Goal: Transaction & Acquisition: Book appointment/travel/reservation

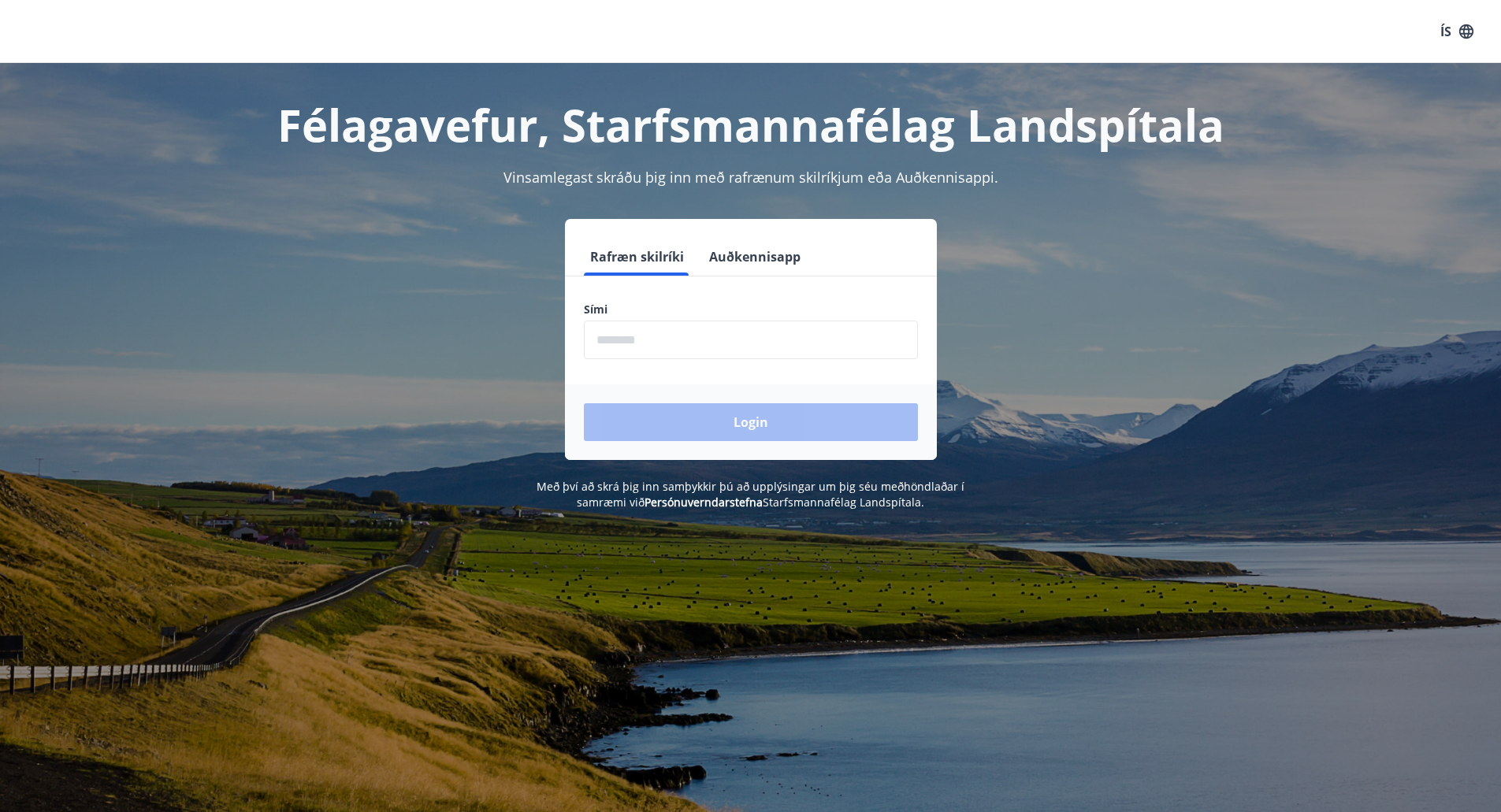
click at [660, 334] on input "phone" at bounding box center [751, 339] width 334 height 38
type input "********"
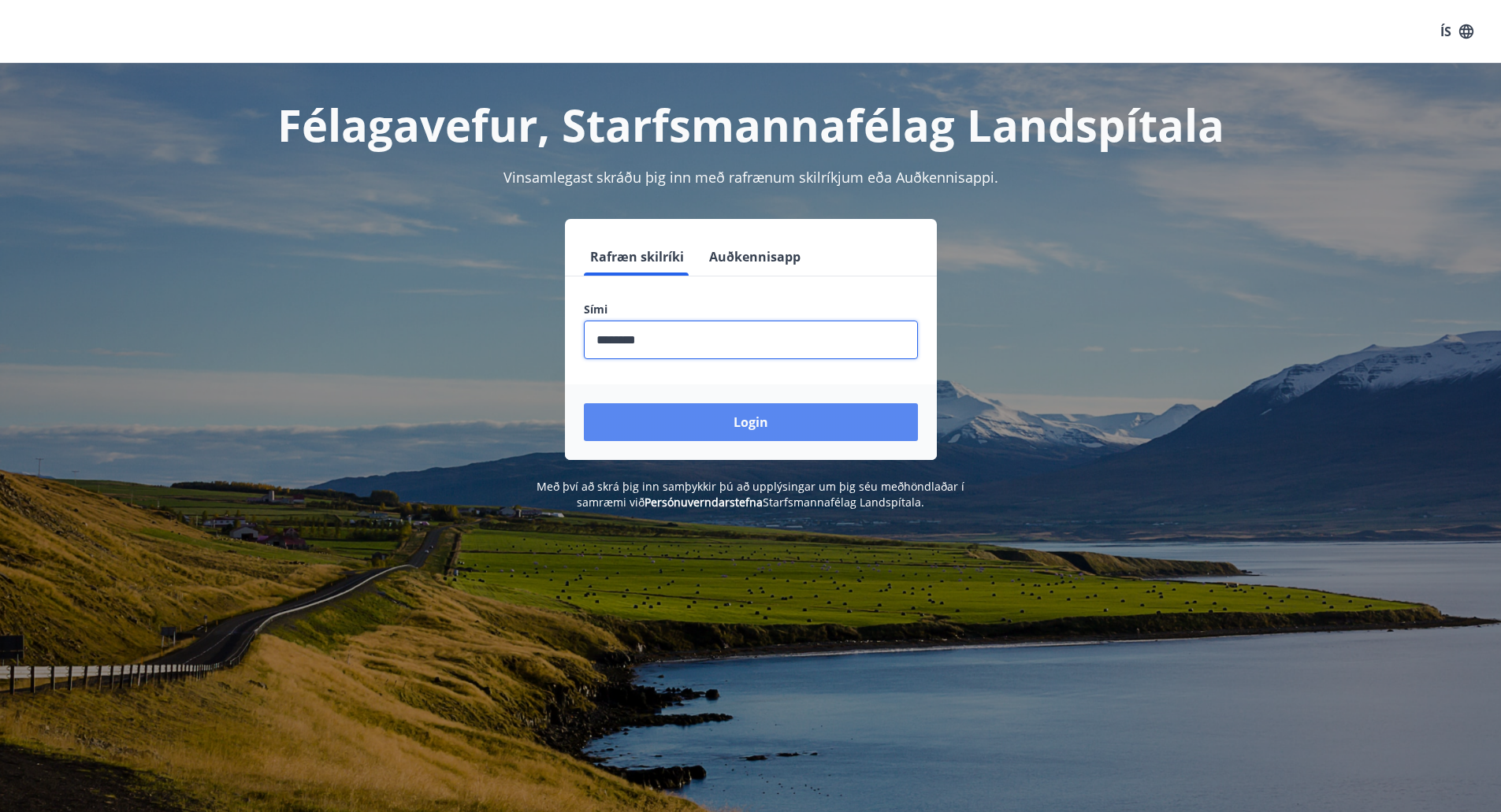
click at [653, 417] on button "Login" at bounding box center [751, 422] width 334 height 37
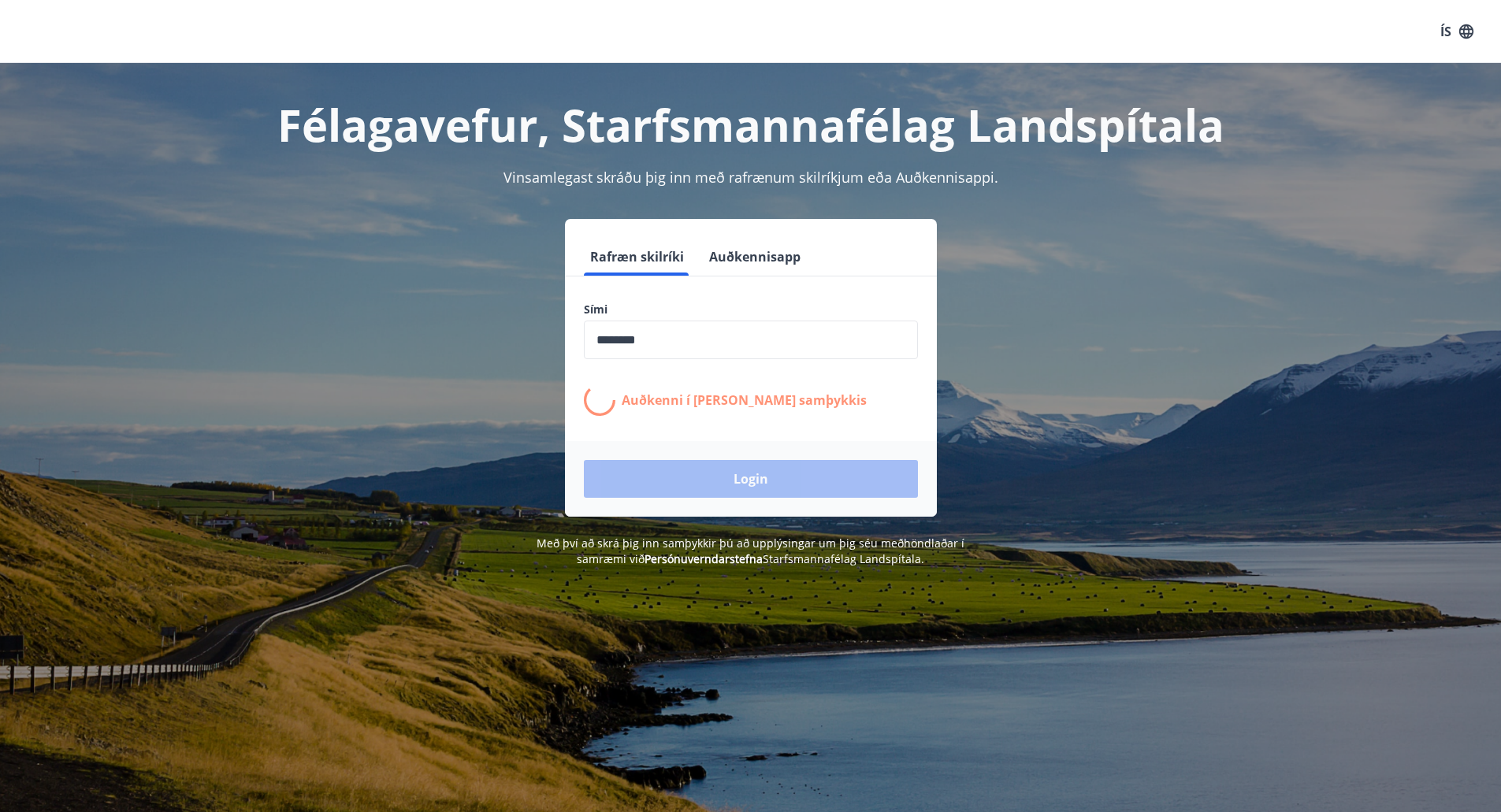
drag, startPoint x: 653, startPoint y: 417, endPoint x: 1021, endPoint y: 389, distance: 369.1
click at [782, 441] on form "Rafræn skilríki Auðkennisapp Sími ​ Auðkenni í [PERSON_NAME] samþykkis Login" at bounding box center [751, 377] width 372 height 279
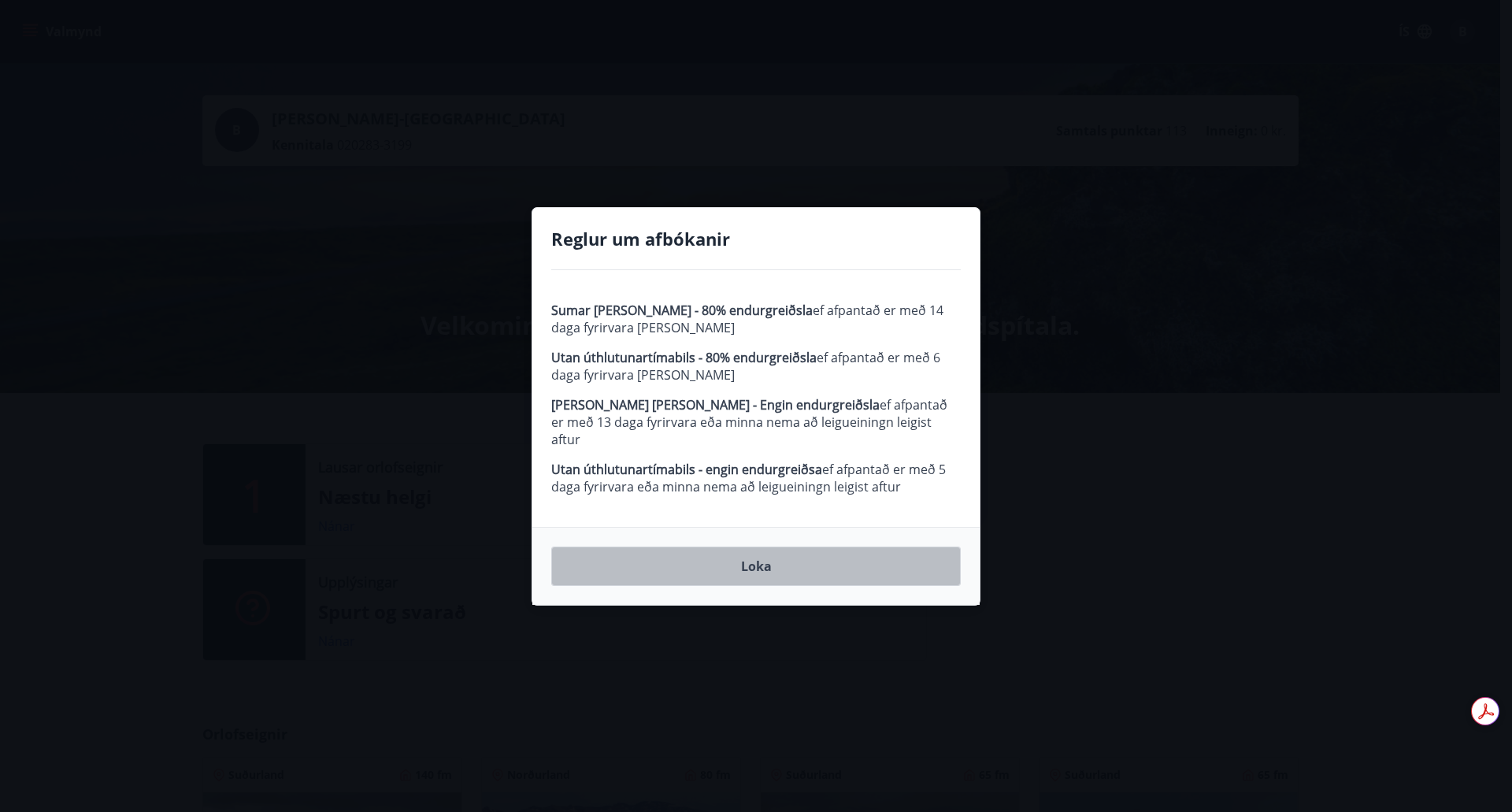
click at [774, 559] on button "Loka" at bounding box center [756, 567] width 410 height 39
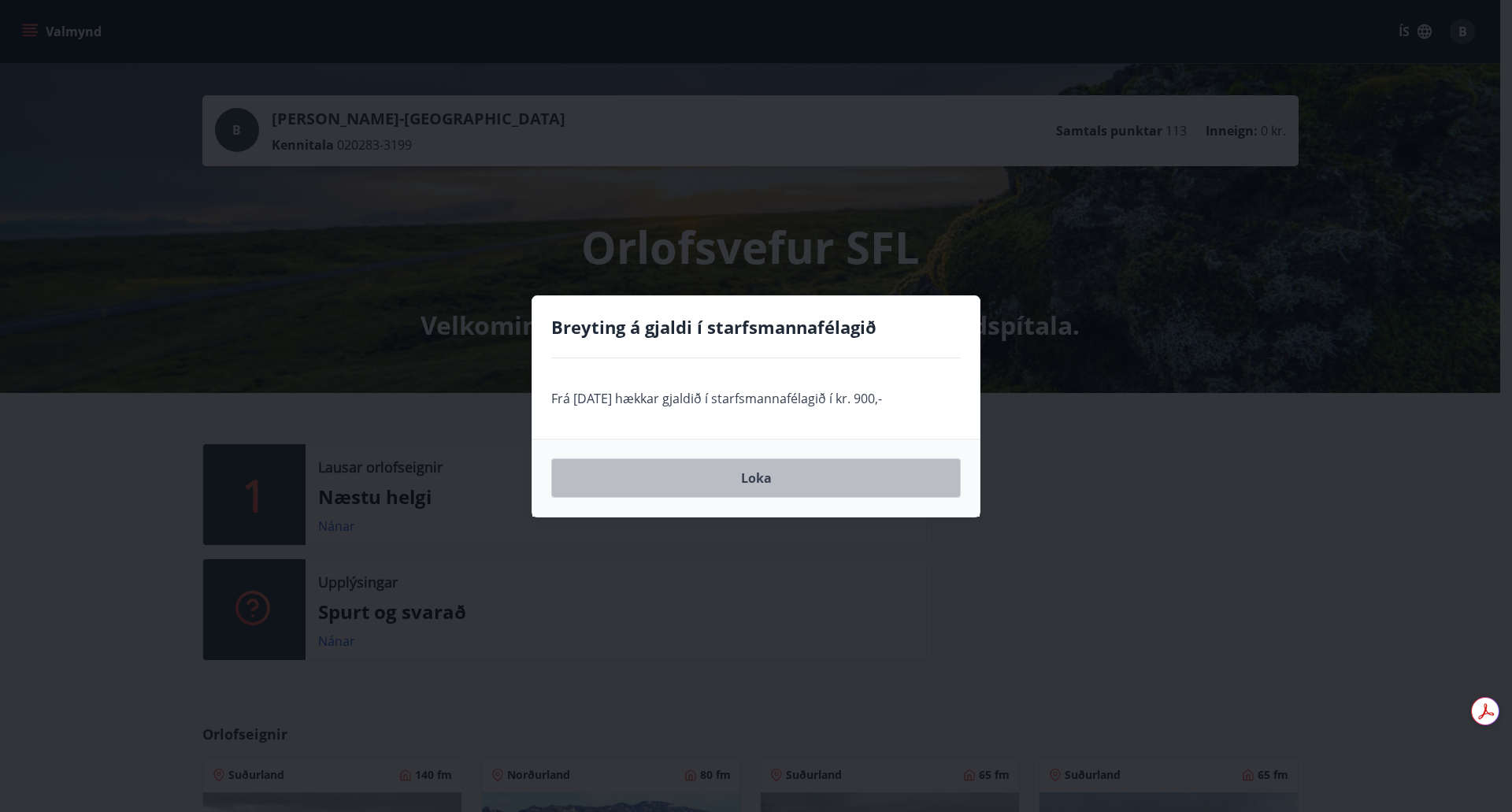
click at [756, 473] on button "Loka" at bounding box center [756, 478] width 410 height 39
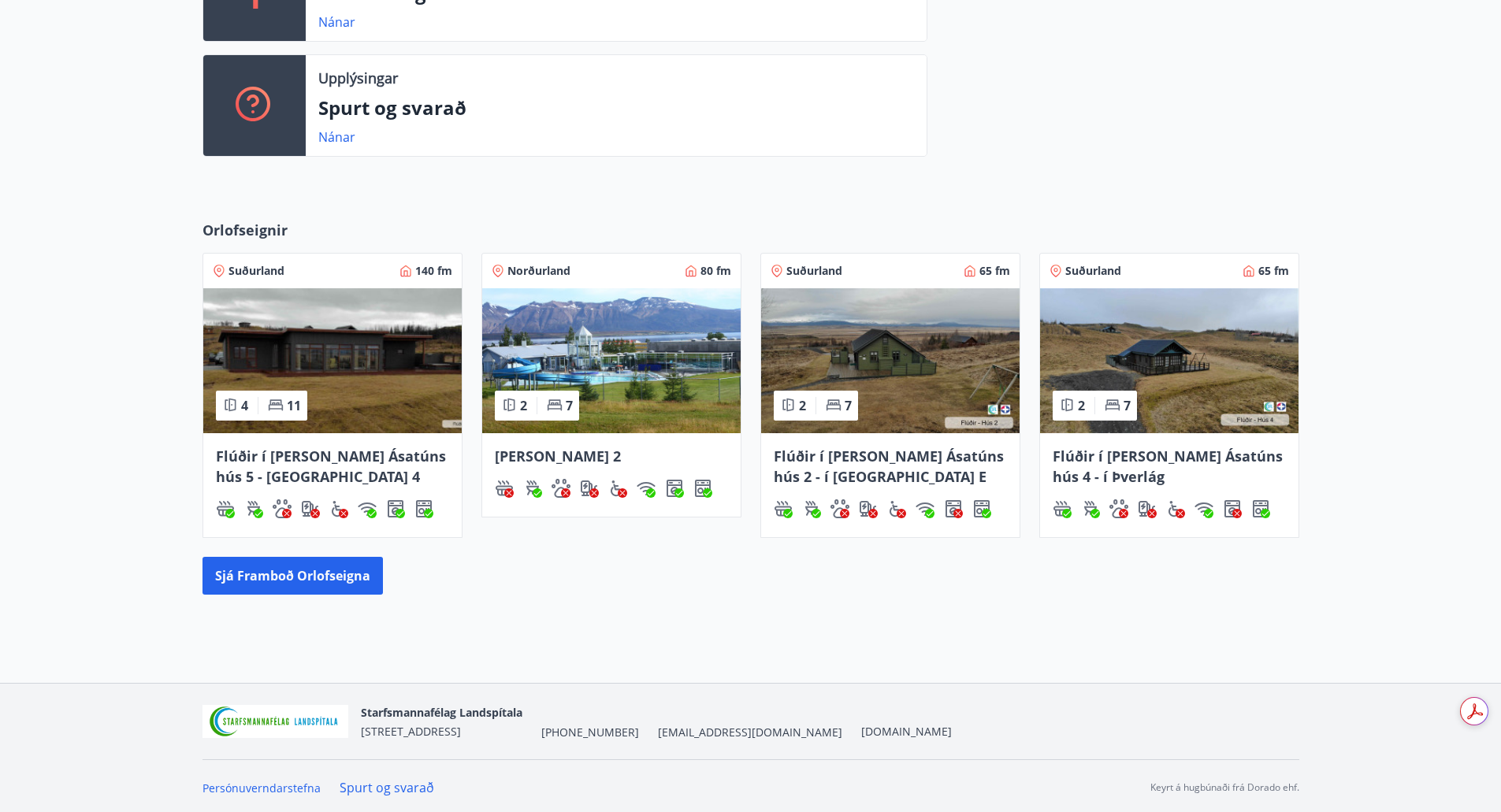
scroll to position [507, 0]
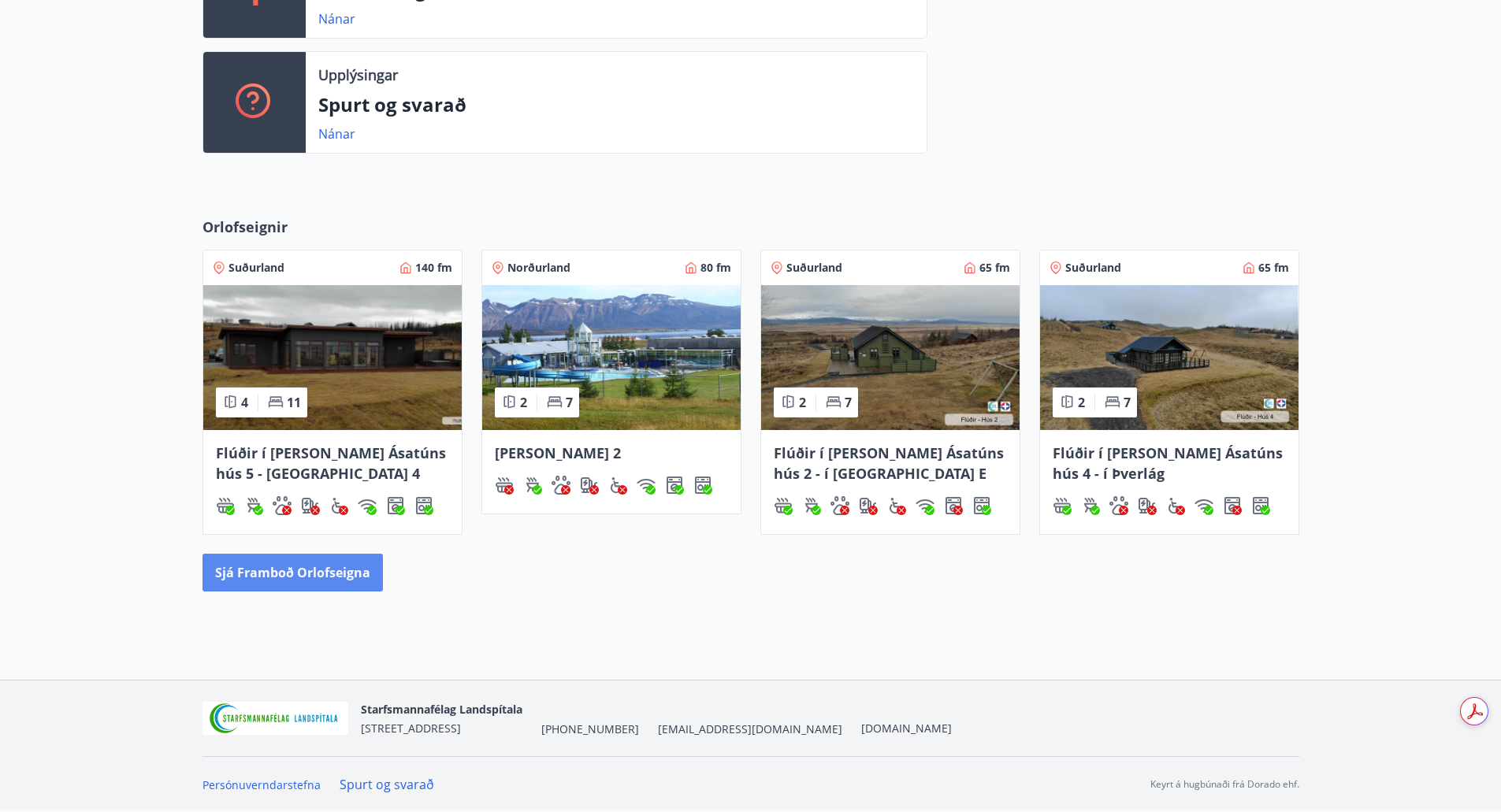
click at [326, 577] on button "Sjá framboð orlofseigna" at bounding box center [293, 573] width 181 height 37
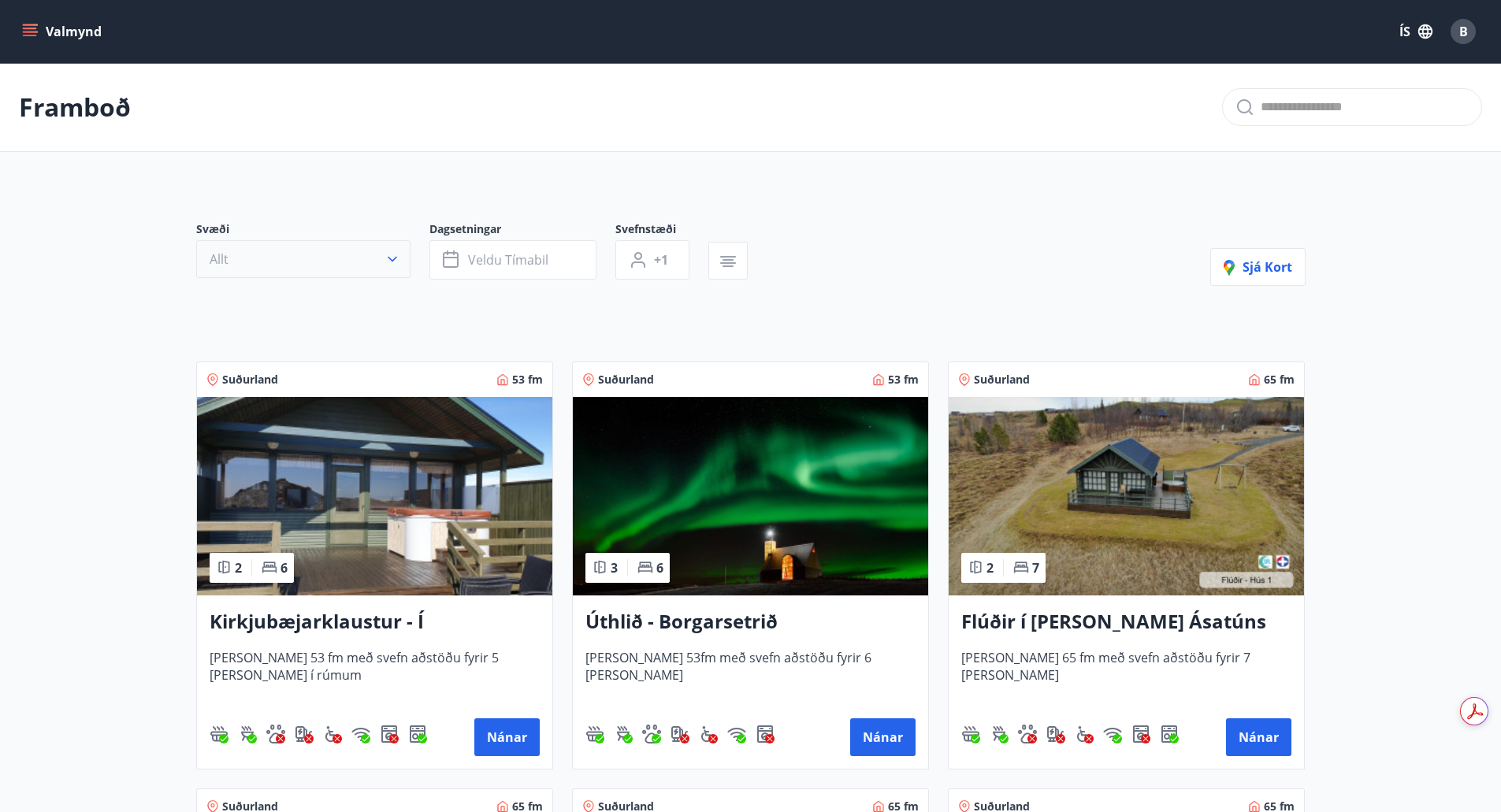
click at [361, 262] on button "Allt" at bounding box center [303, 259] width 214 height 37
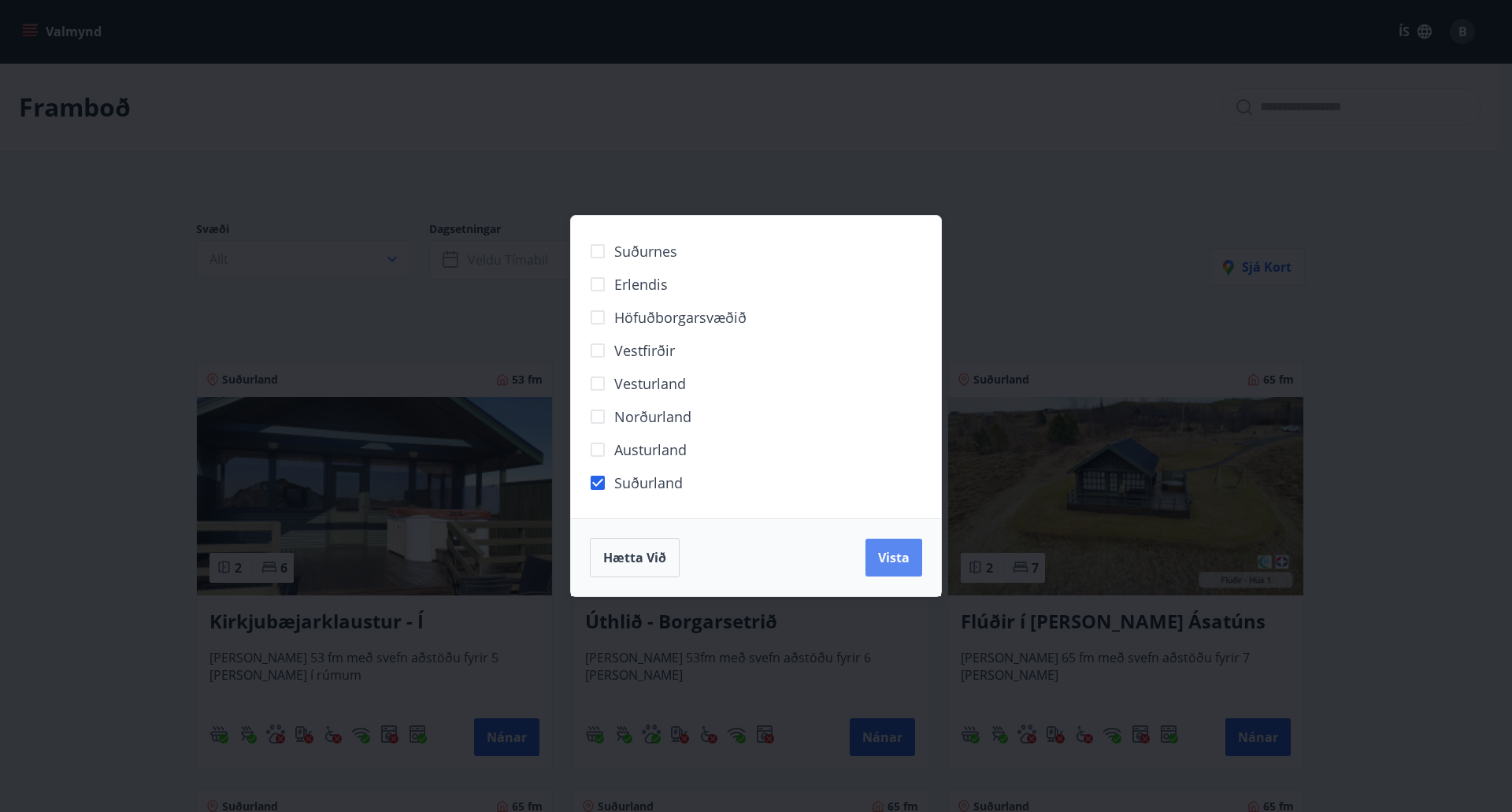
click at [914, 567] on button "Vista" at bounding box center [894, 557] width 57 height 37
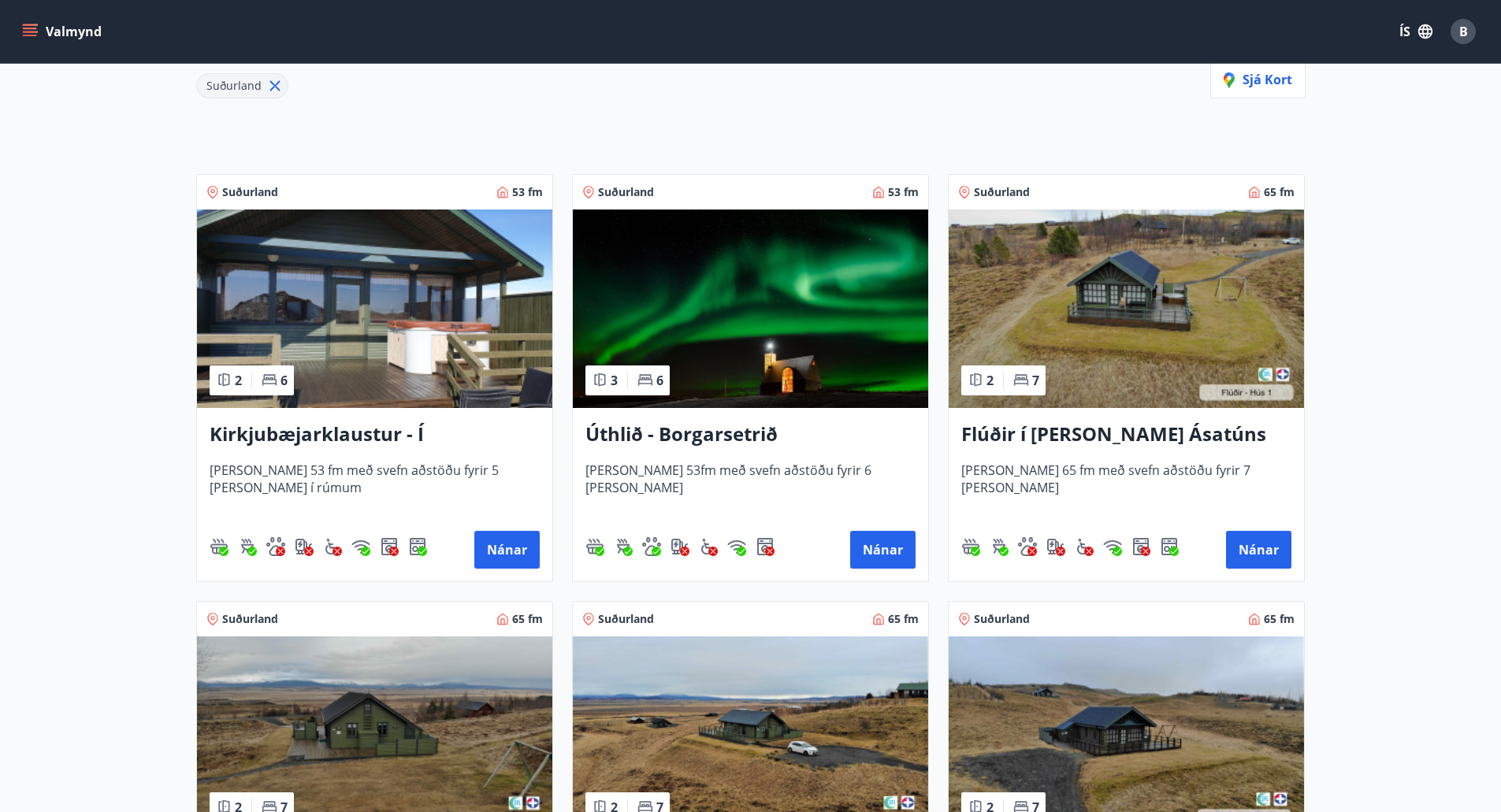
scroll to position [236, 0]
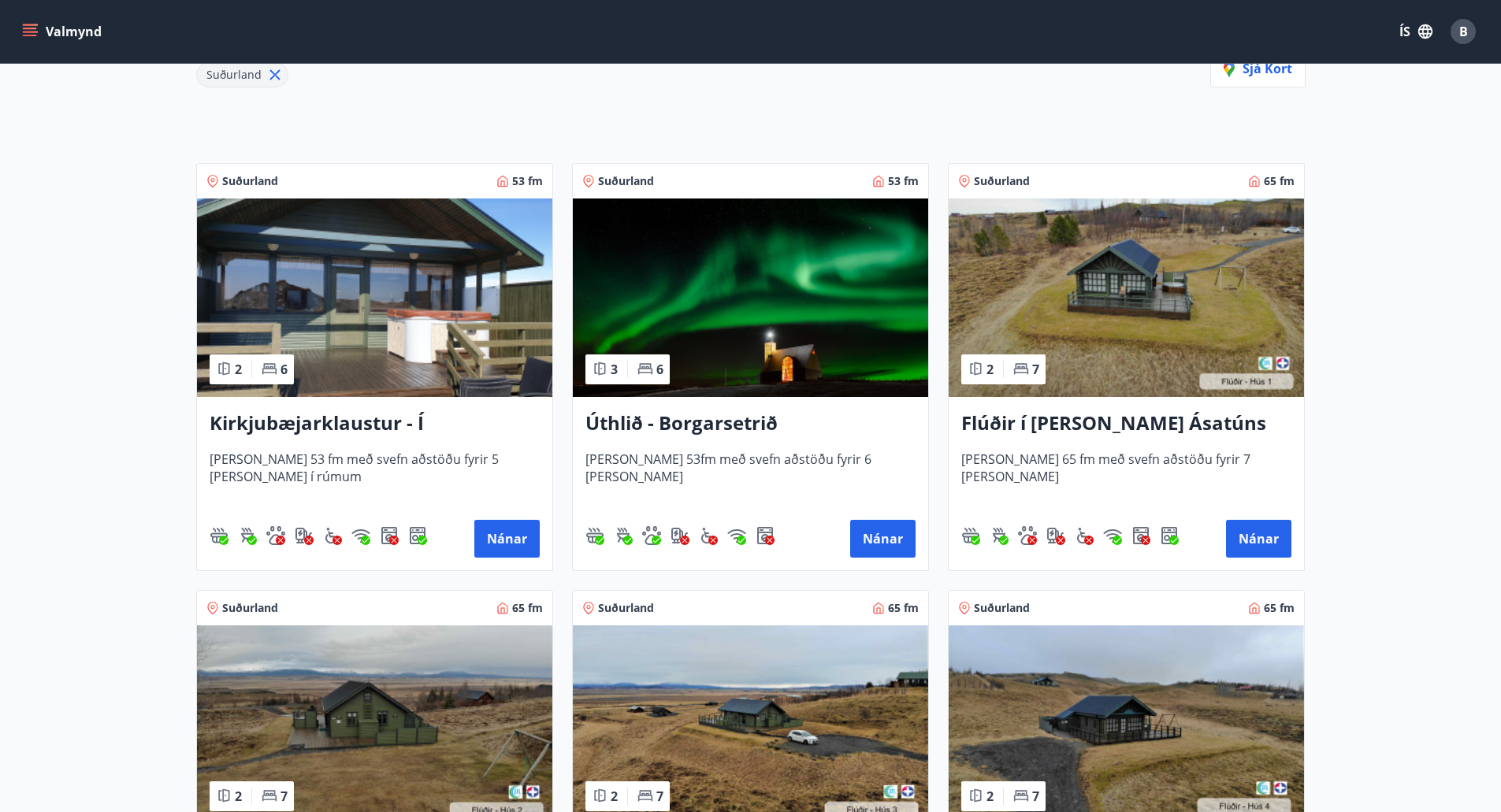
click at [668, 418] on h3 "Úthlið - Borgarsetrið" at bounding box center [750, 423] width 330 height 28
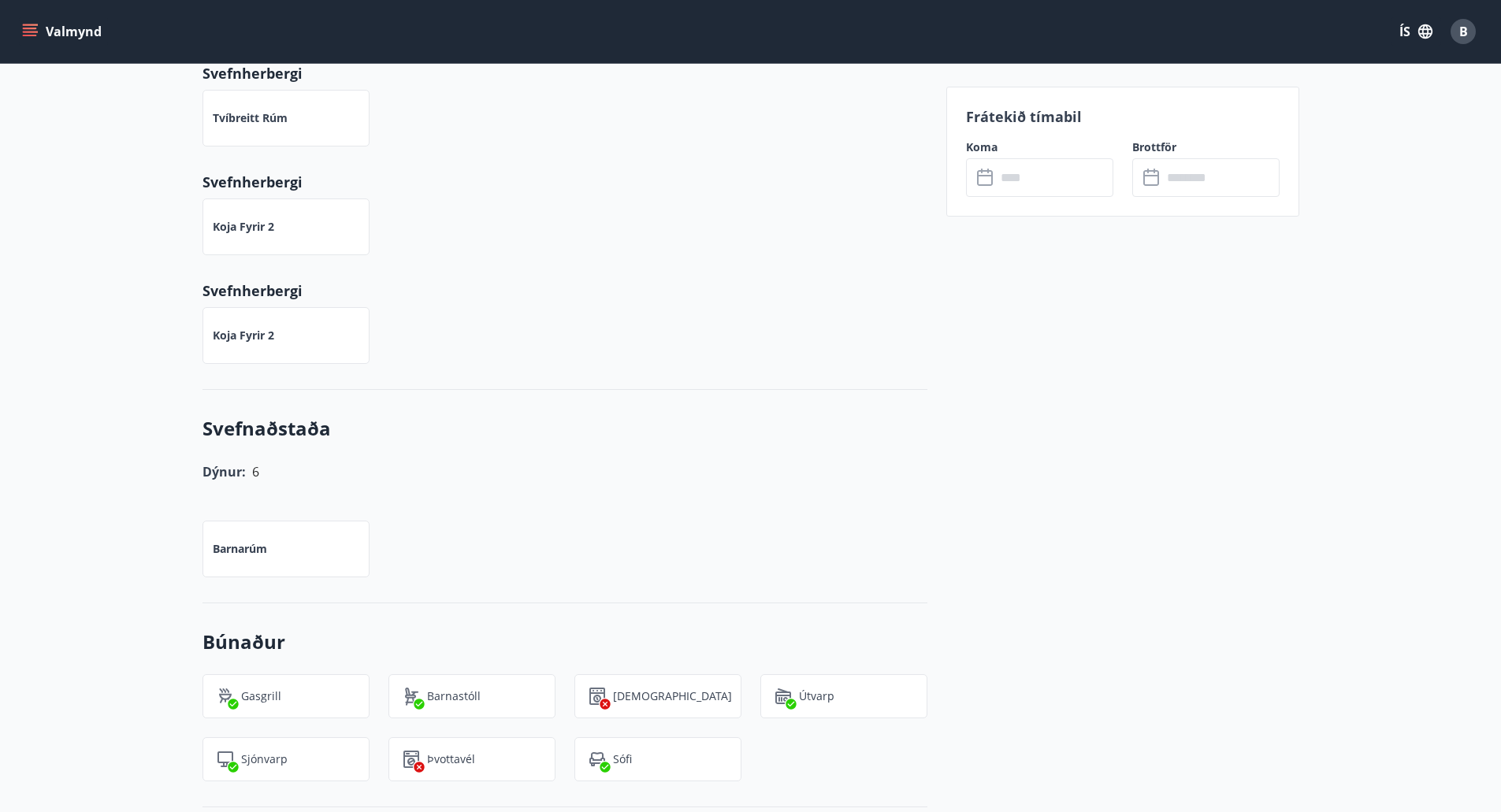
scroll to position [788, 0]
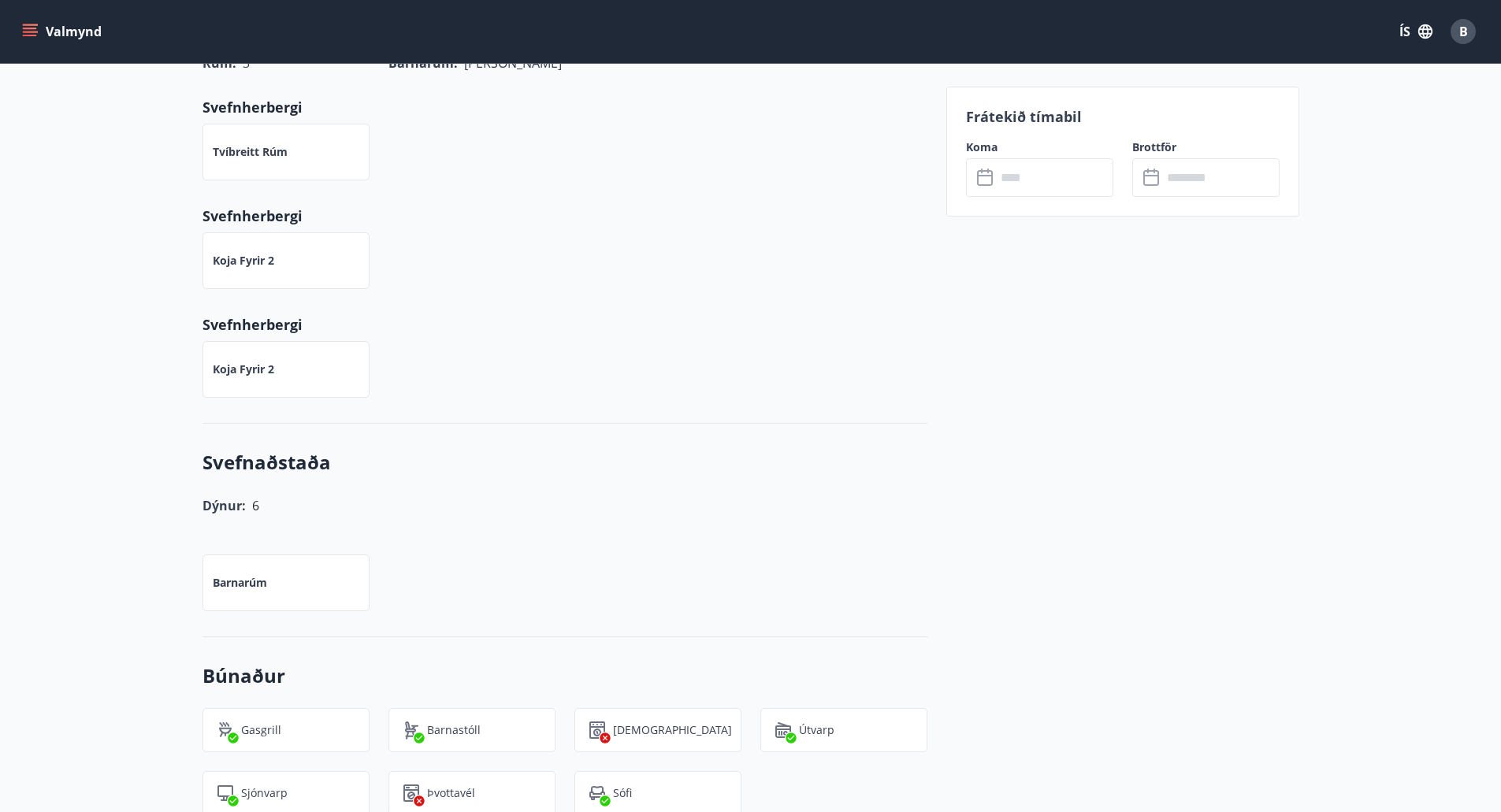
click at [1040, 177] on input "text" at bounding box center [1055, 177] width 118 height 38
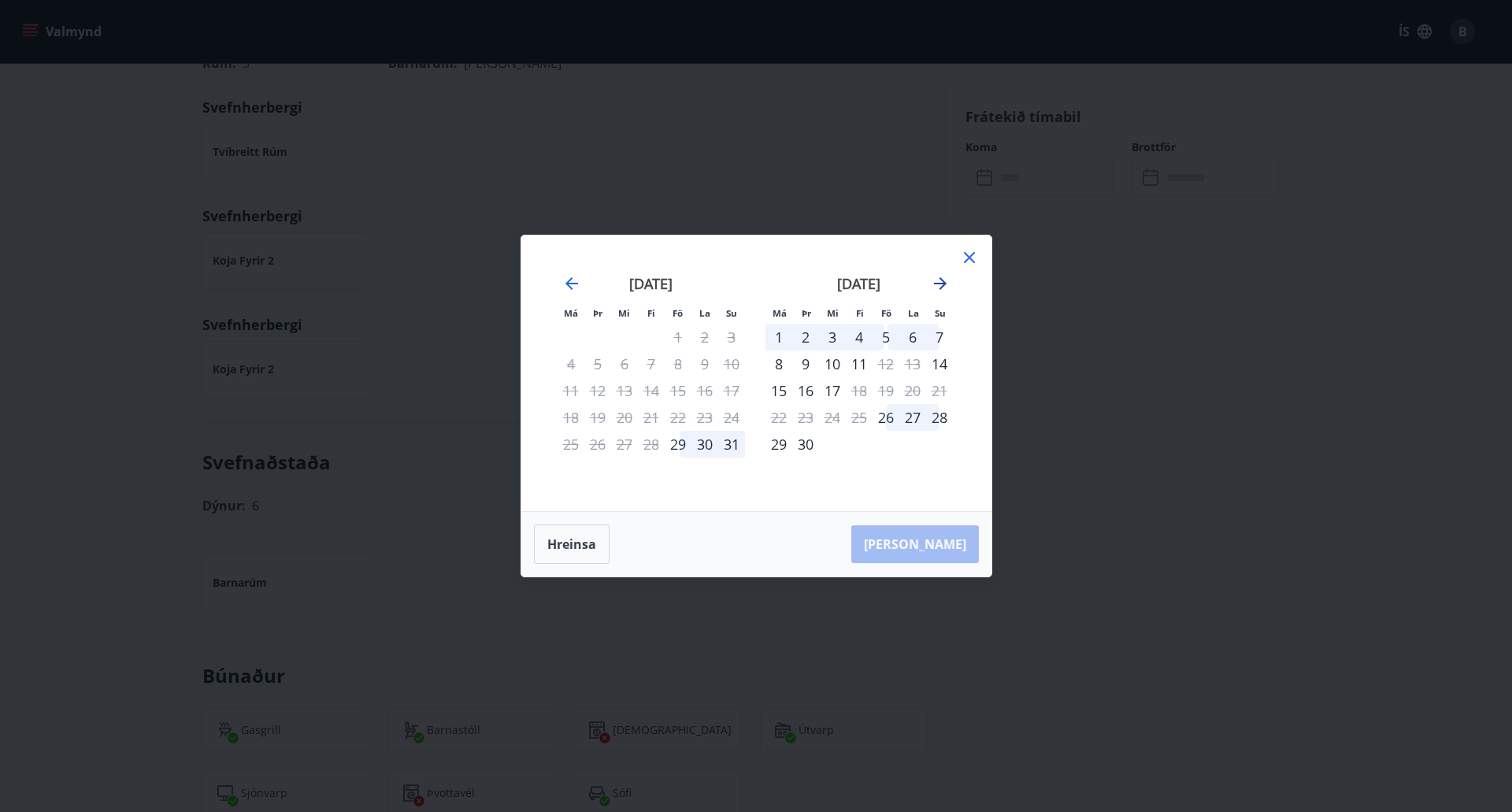
click at [946, 280] on icon "Move forward to switch to the next month." at bounding box center [940, 284] width 19 height 19
click at [940, 291] on icon "Move forward to switch to the next month." at bounding box center [940, 284] width 19 height 19
click at [571, 277] on icon "Move backward to switch to the previous month." at bounding box center [572, 284] width 19 height 19
click at [969, 251] on icon at bounding box center [969, 257] width 19 height 19
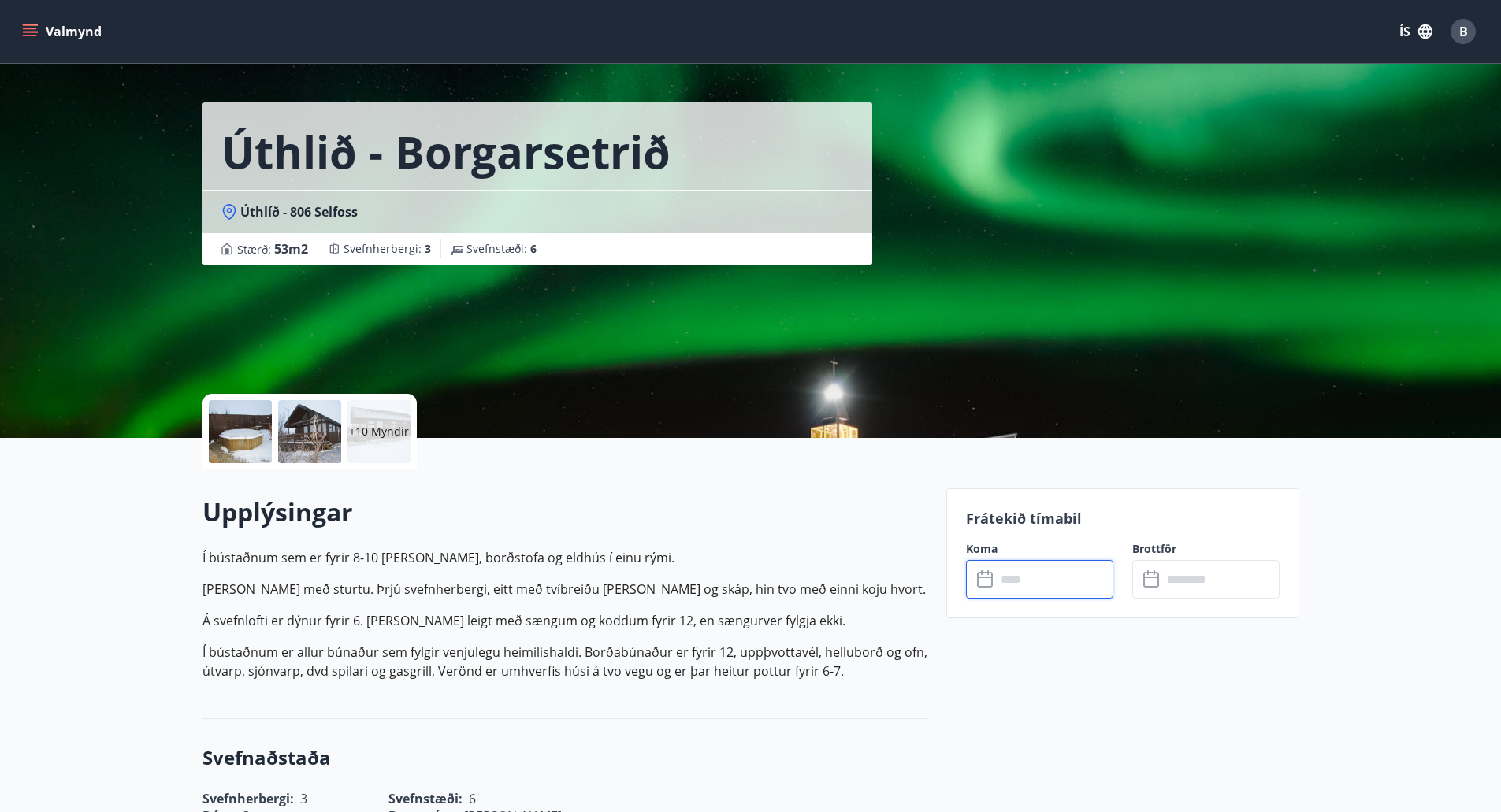
scroll to position [0, 0]
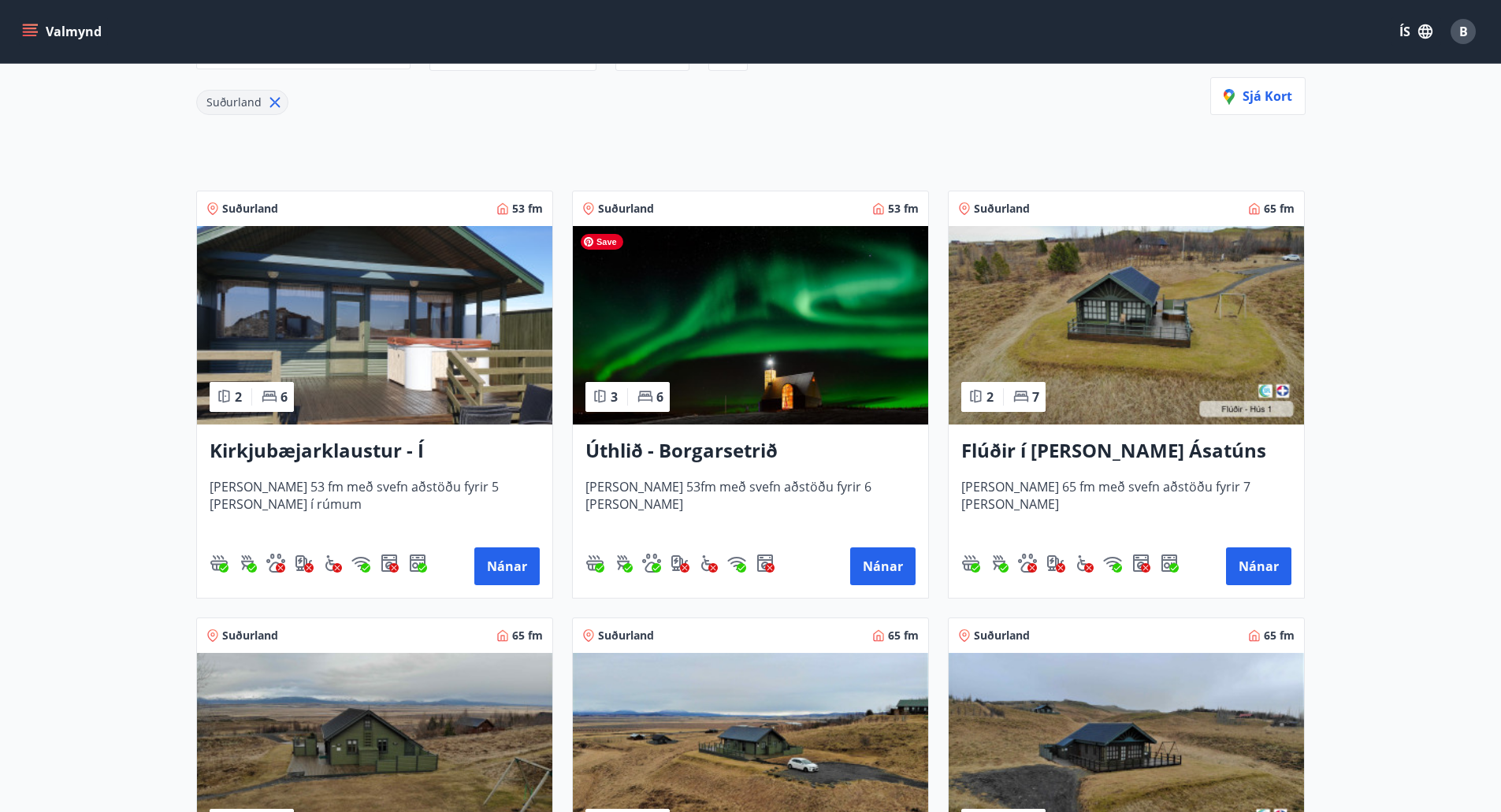
scroll to position [236, 0]
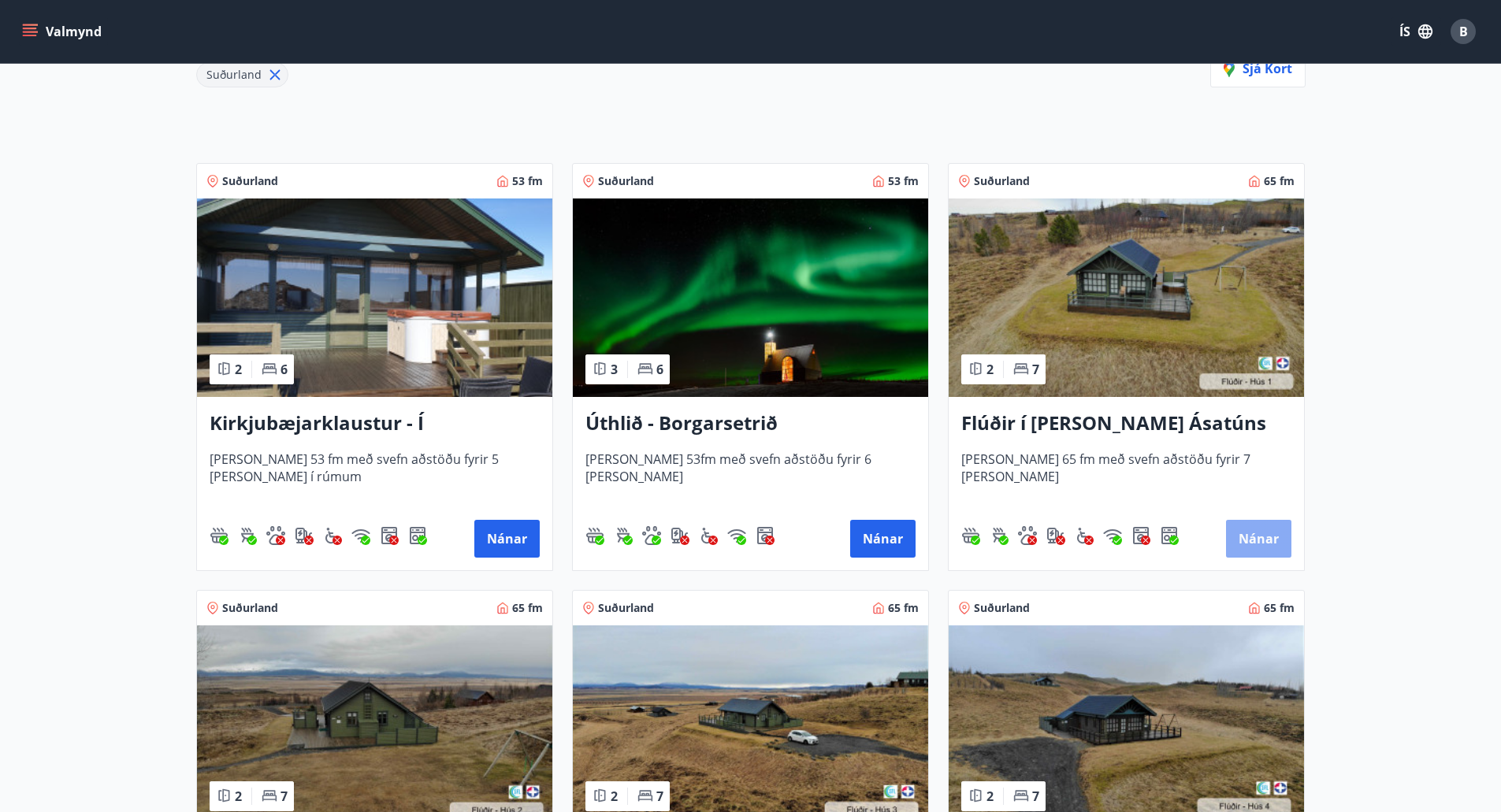
click at [1240, 538] on button "Nánar" at bounding box center [1259, 538] width 66 height 37
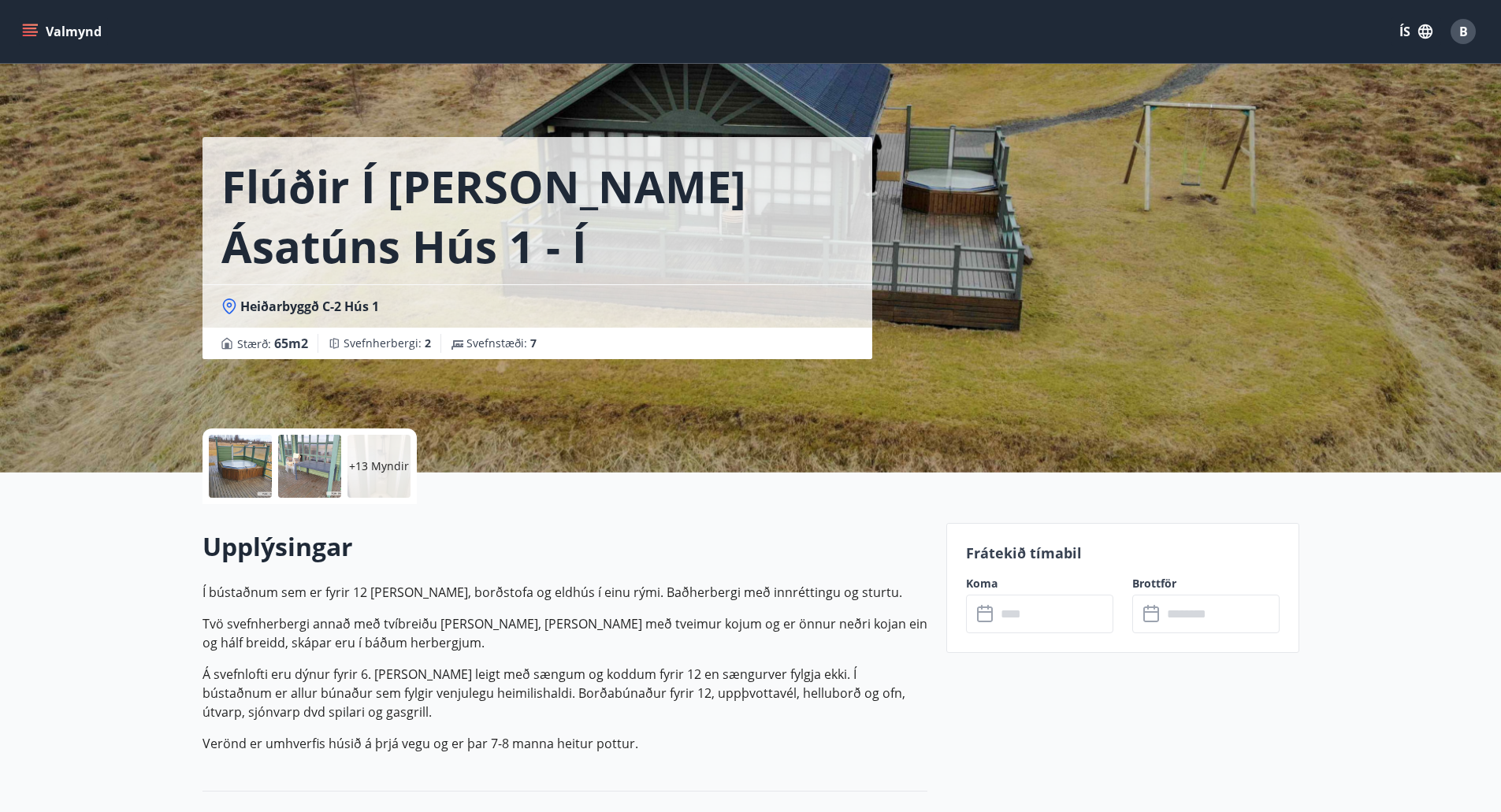
click at [245, 451] on div at bounding box center [240, 466] width 63 height 63
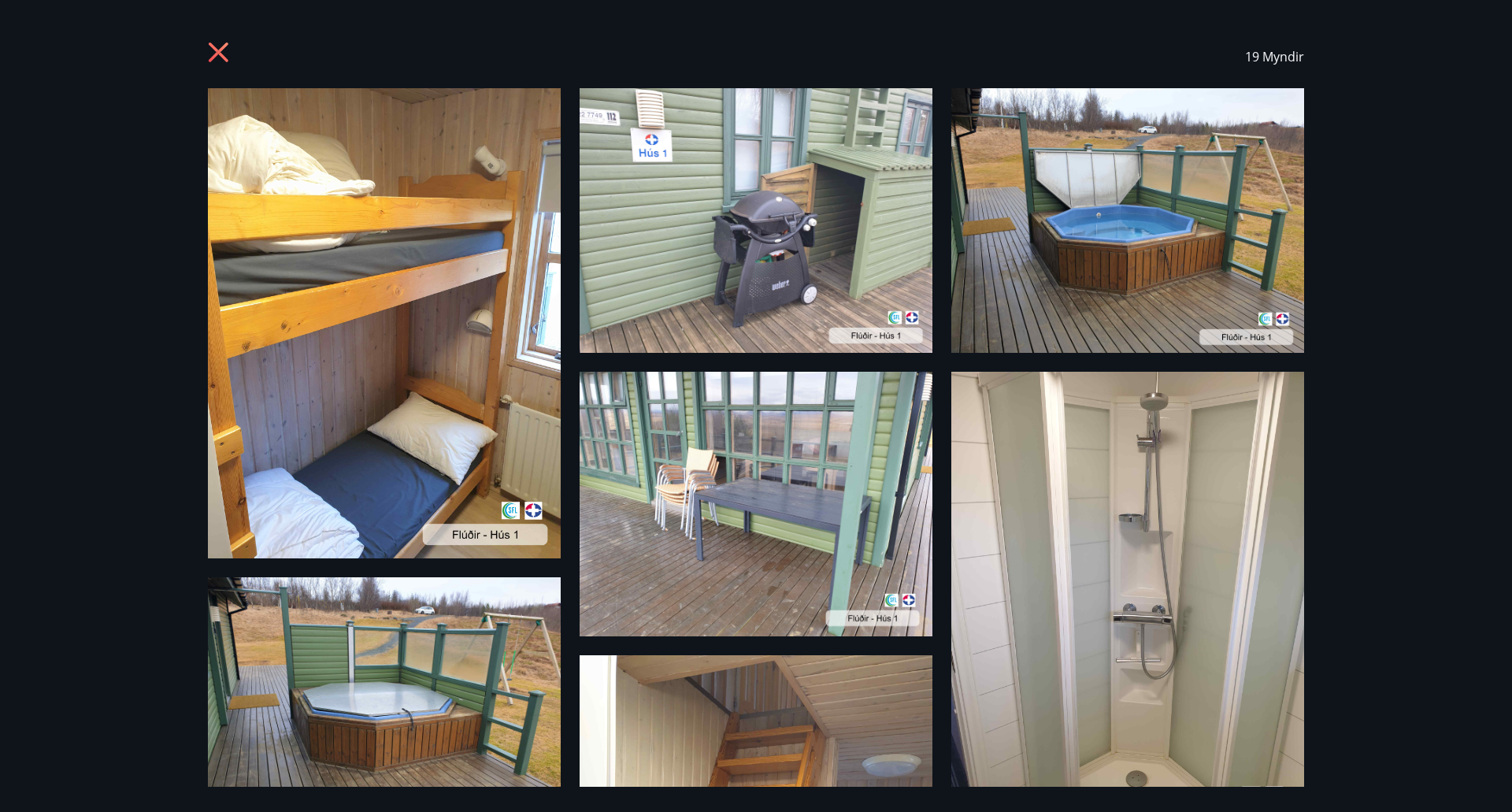
click at [214, 44] on icon at bounding box center [221, 55] width 26 height 26
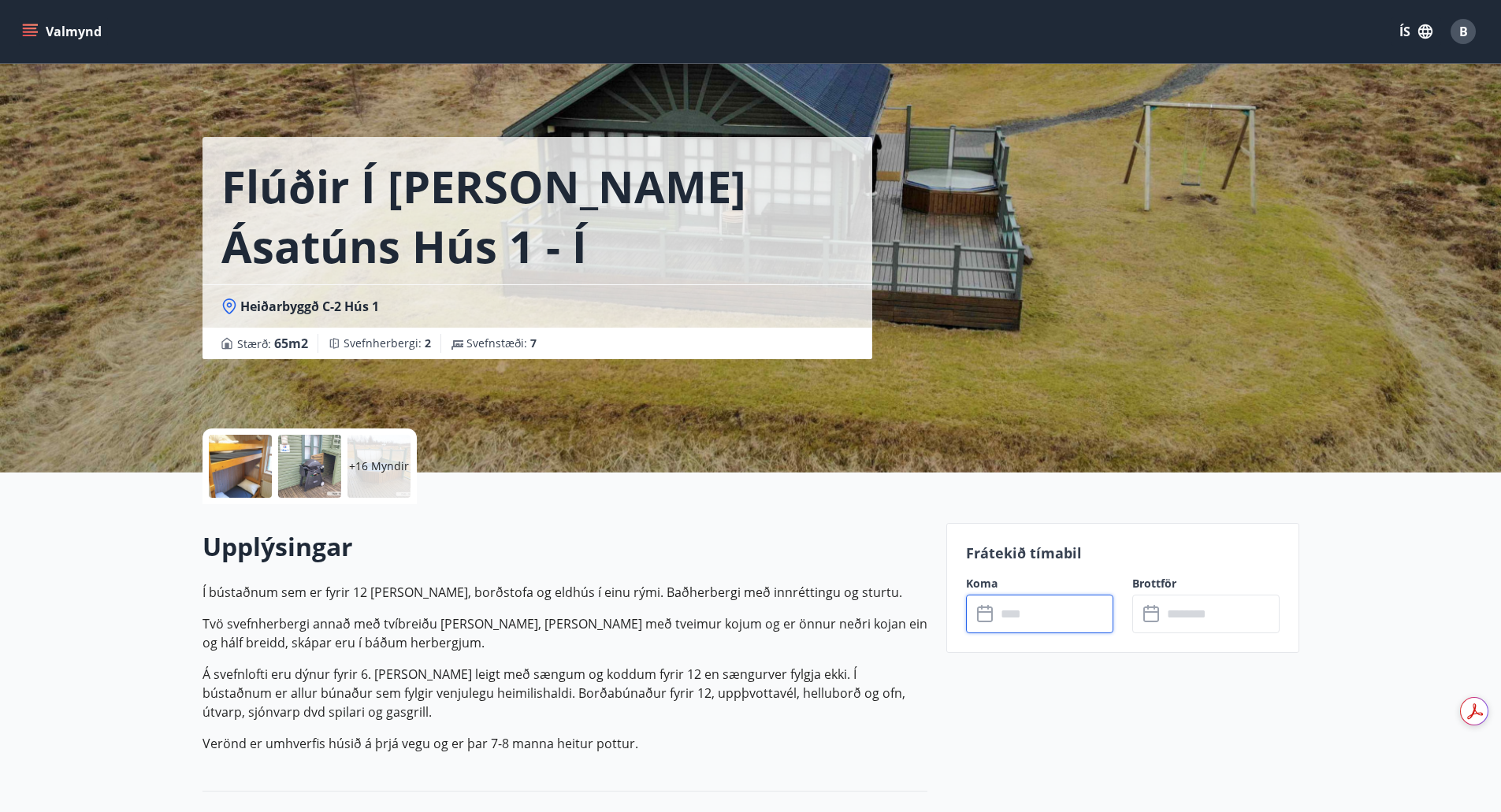
click at [1053, 601] on input "text" at bounding box center [1055, 613] width 118 height 38
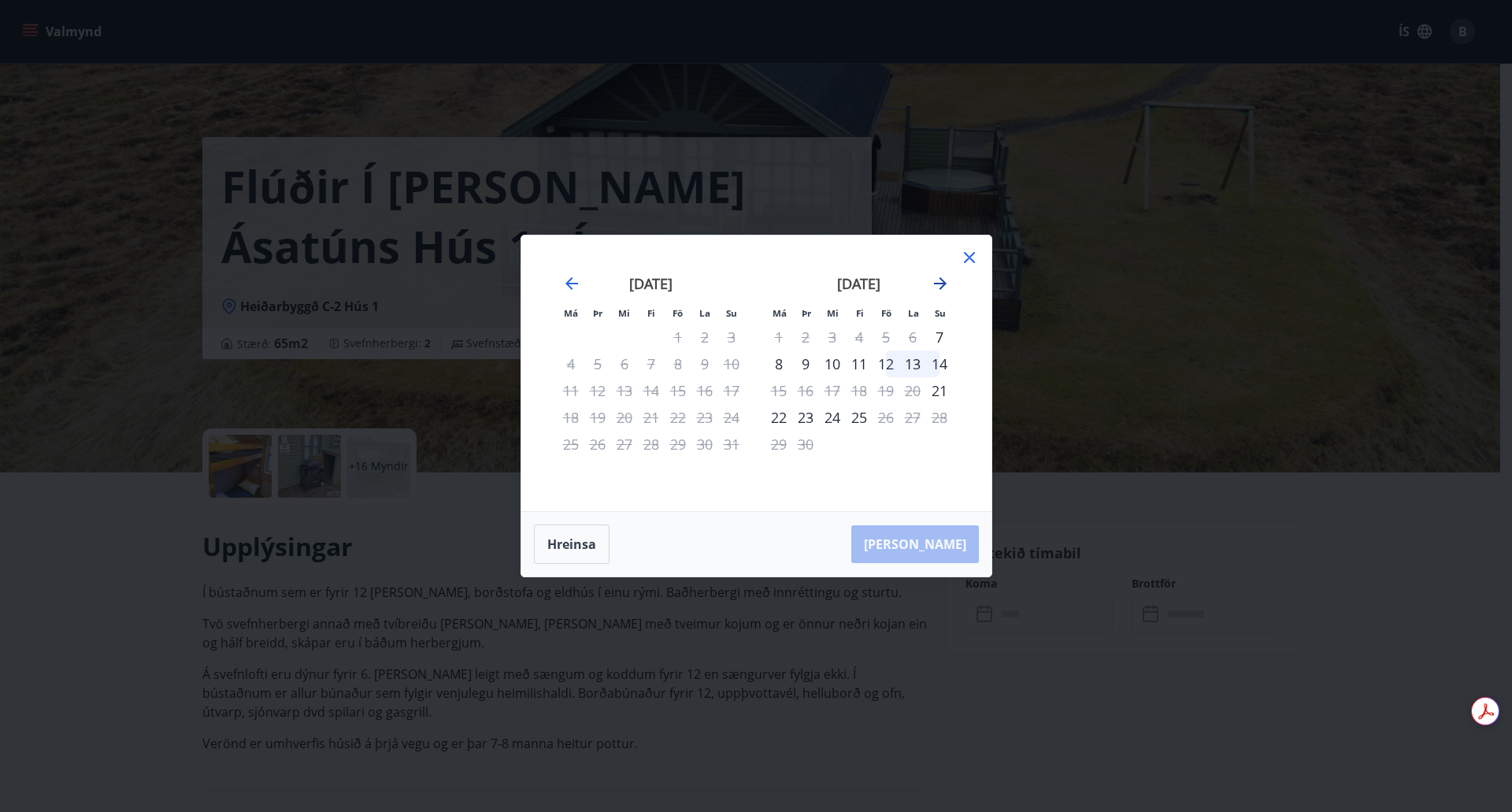
click at [943, 285] on icon "Move forward to switch to the next month." at bounding box center [940, 283] width 13 height 13
click at [979, 250] on div "Má Þr Mi Fi Fö La Su Má Þr Mi Fi Fö La Su september 2025 1 2 3 4 5 6 7 8 9 10 1…" at bounding box center [756, 373] width 470 height 276
click at [971, 253] on icon at bounding box center [969, 257] width 19 height 19
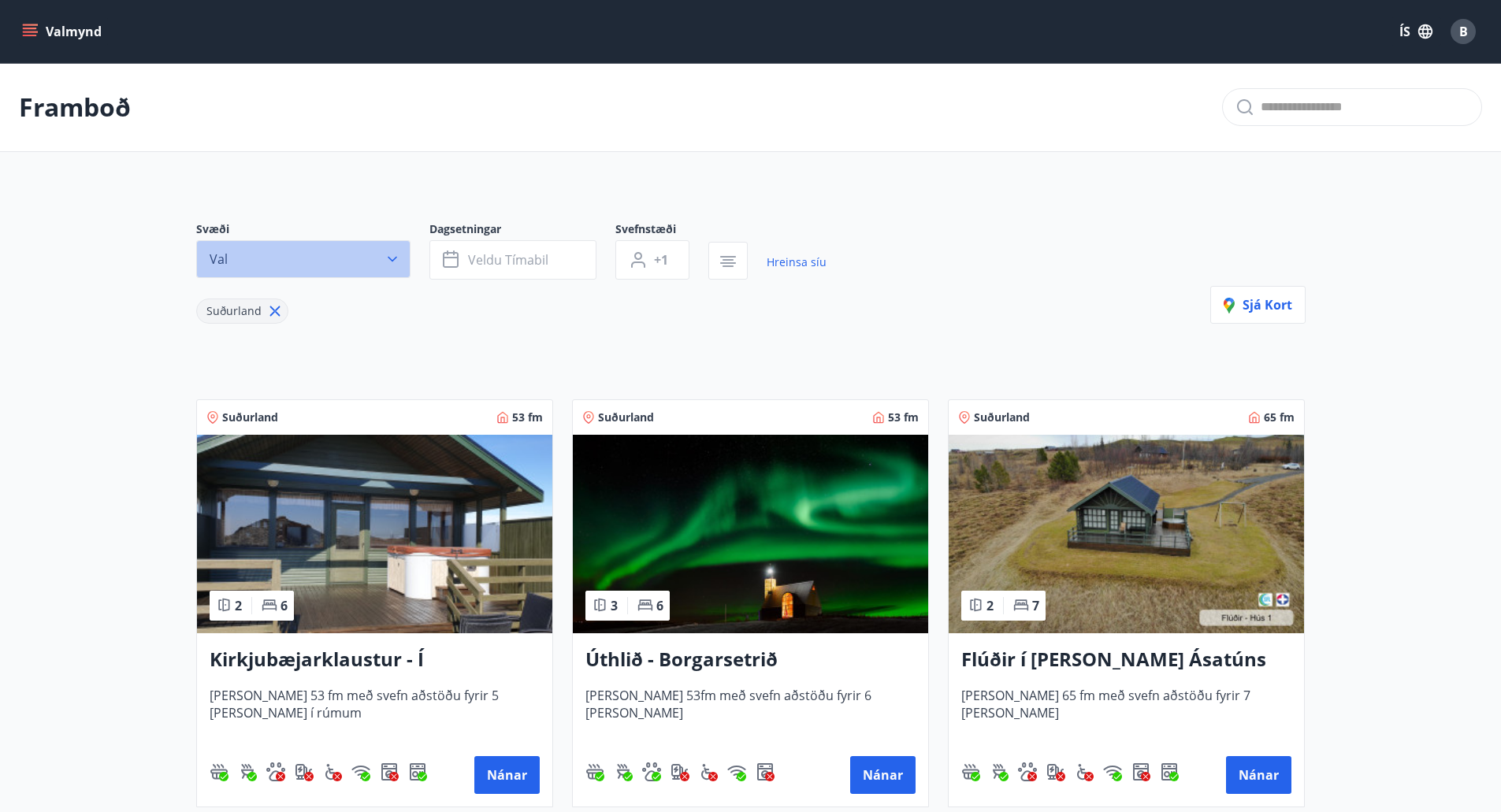
click at [278, 264] on button "Val" at bounding box center [303, 259] width 214 height 37
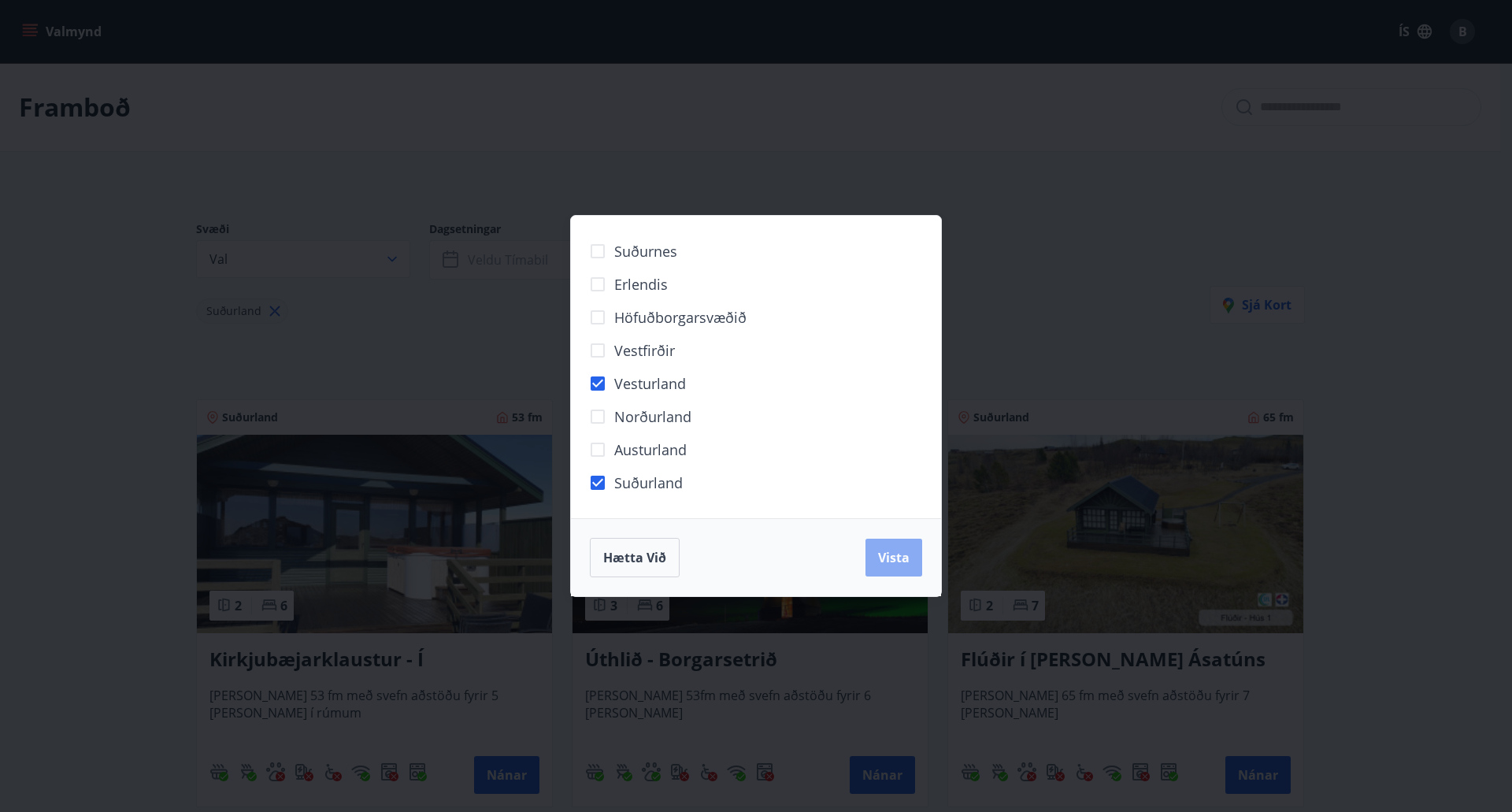
click at [893, 554] on span "Vista" at bounding box center [894, 557] width 32 height 17
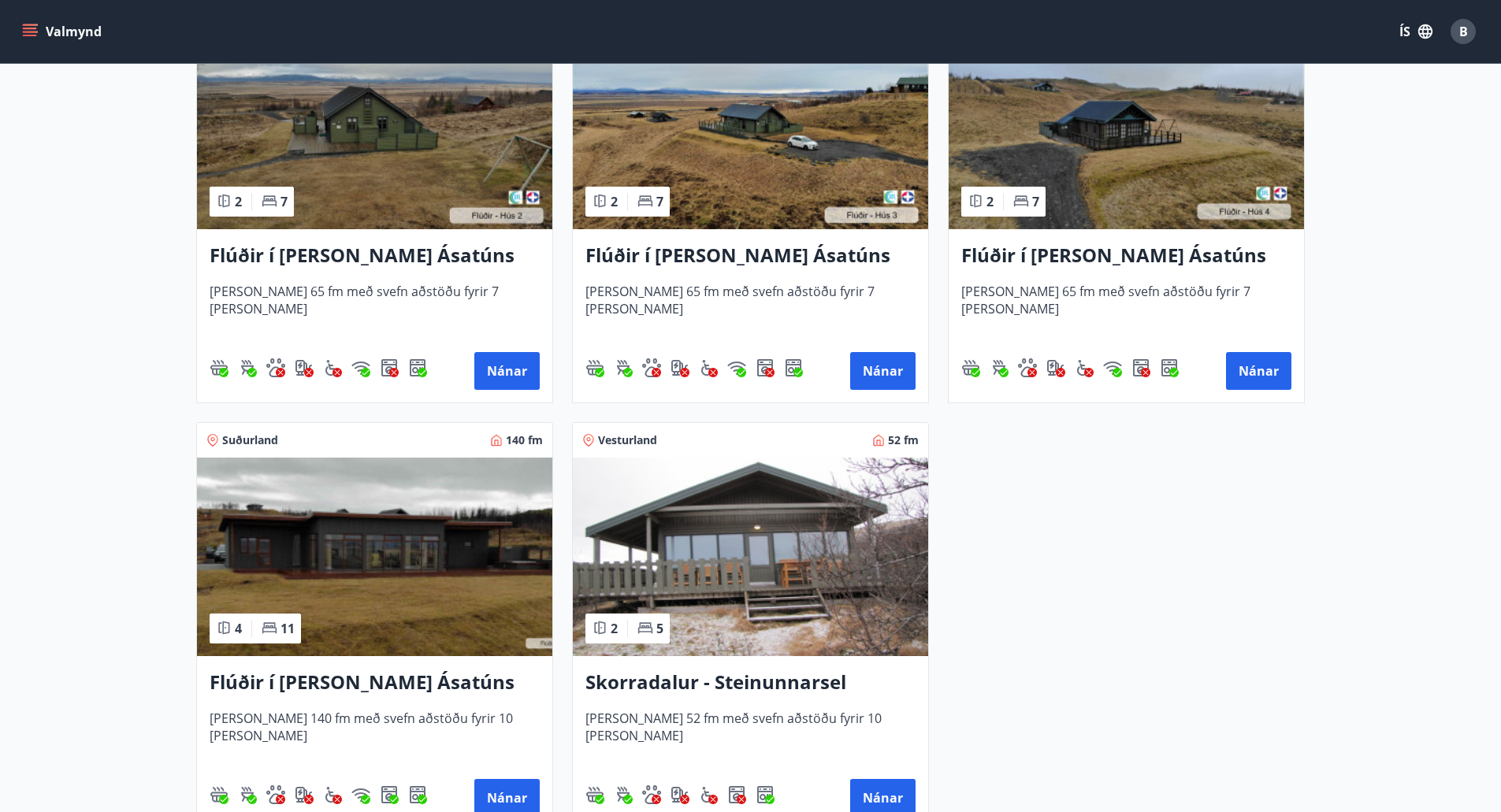
scroll to position [867, 0]
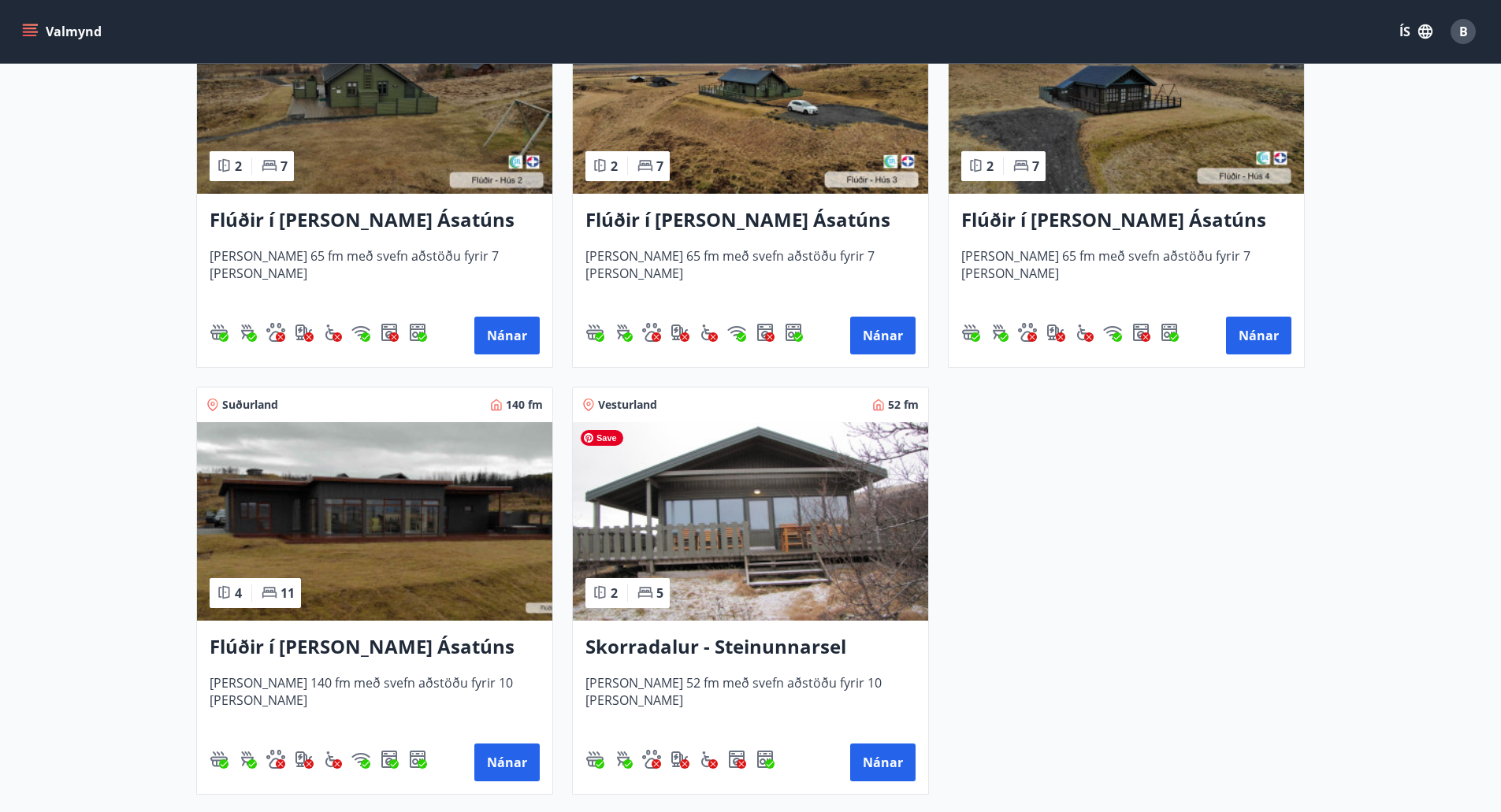
click at [752, 579] on img at bounding box center [750, 521] width 355 height 199
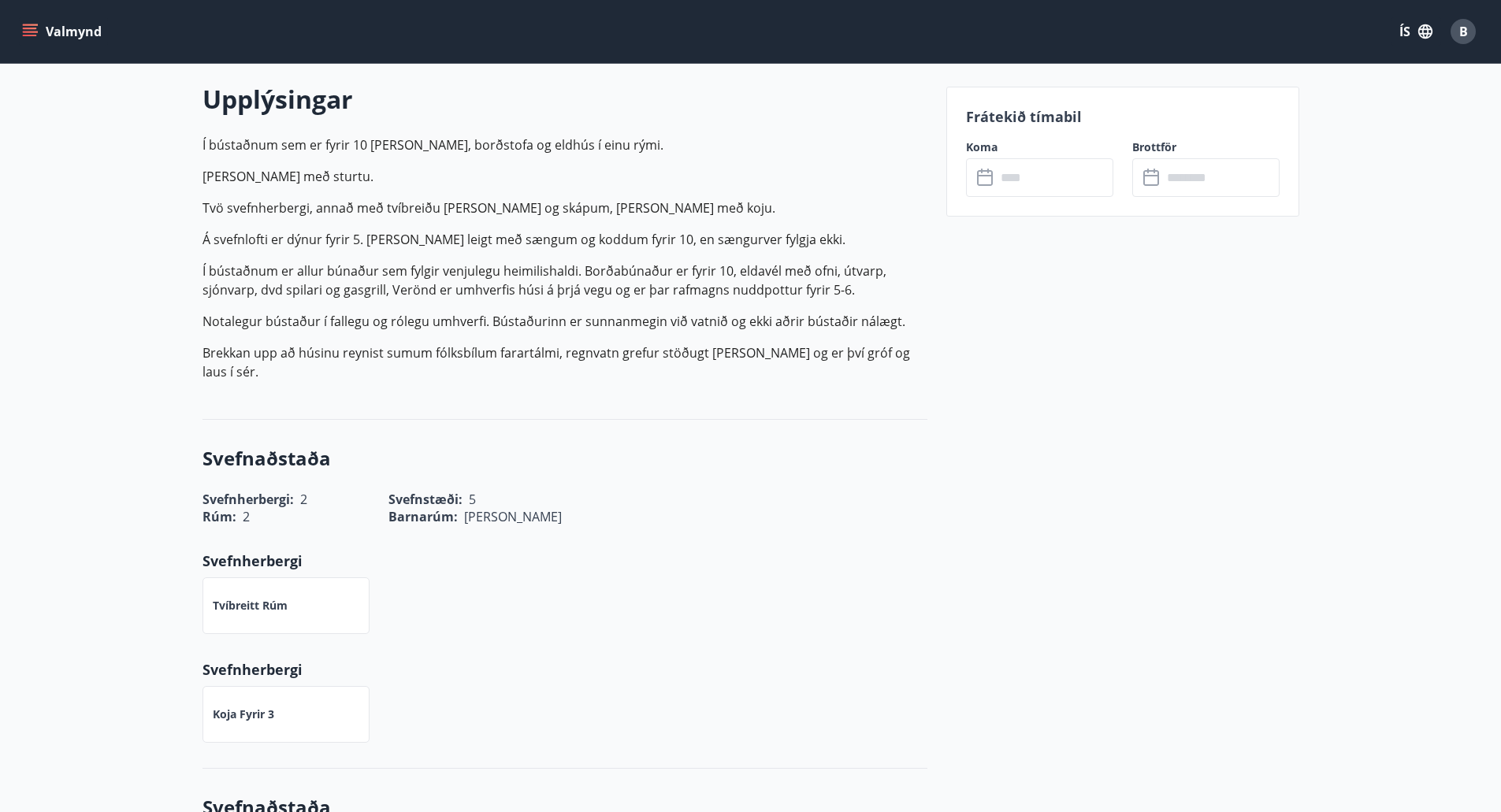
scroll to position [473, 0]
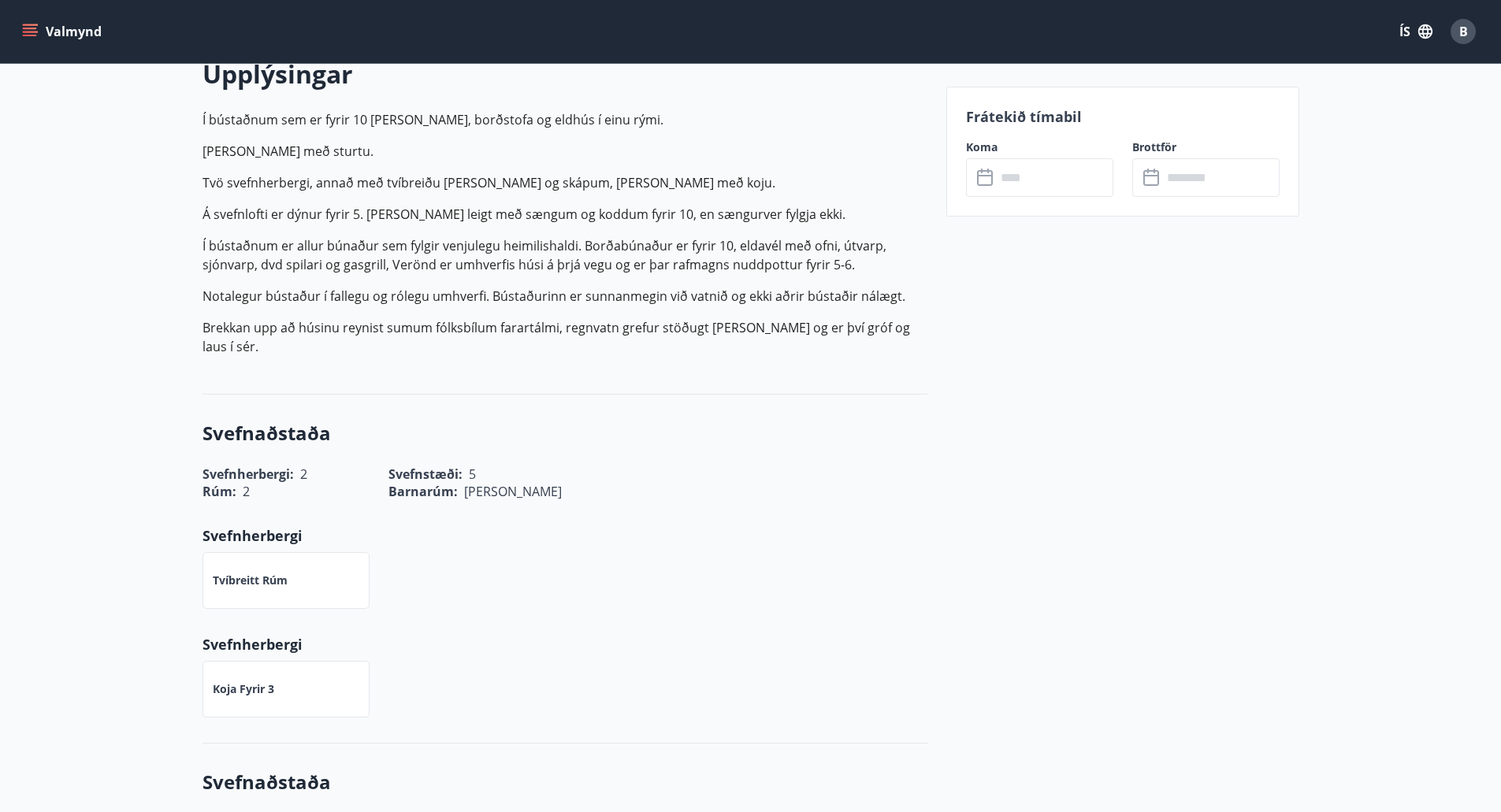
click at [1060, 187] on input "text" at bounding box center [1055, 177] width 118 height 38
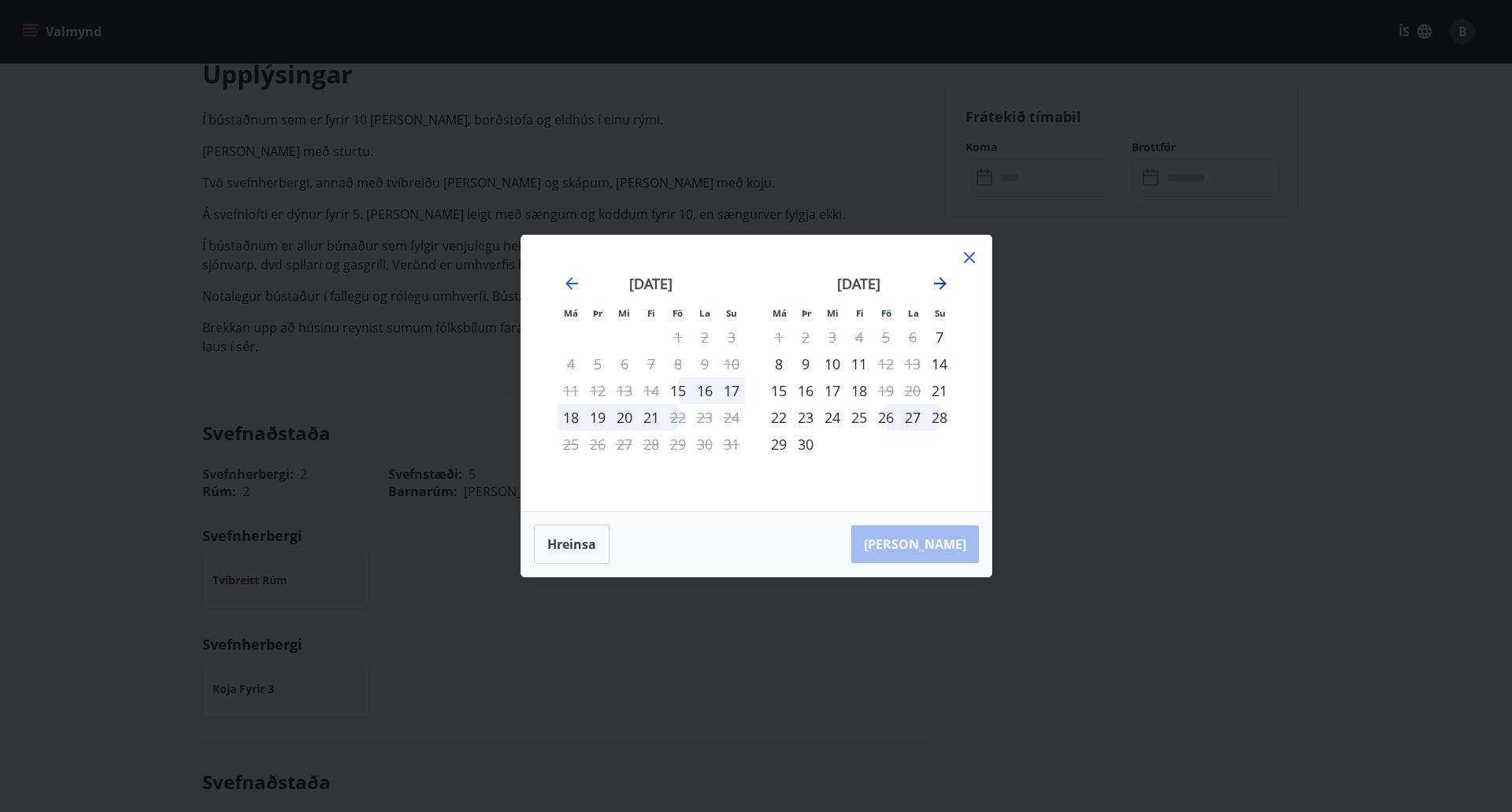
click at [935, 285] on icon "Move forward to switch to the next month." at bounding box center [940, 284] width 19 height 19
click at [969, 256] on icon at bounding box center [969, 257] width 19 height 19
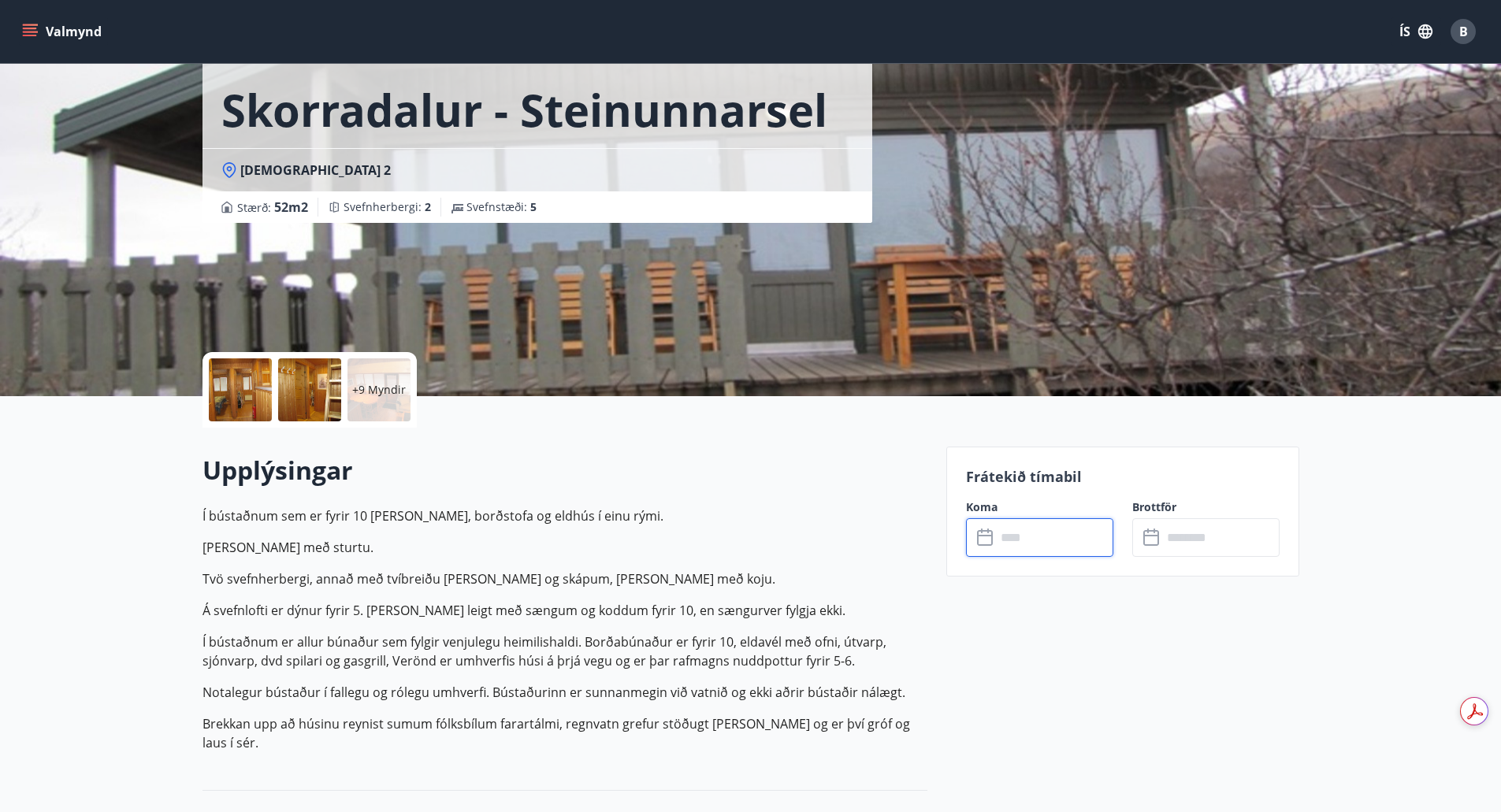
scroll to position [0, 0]
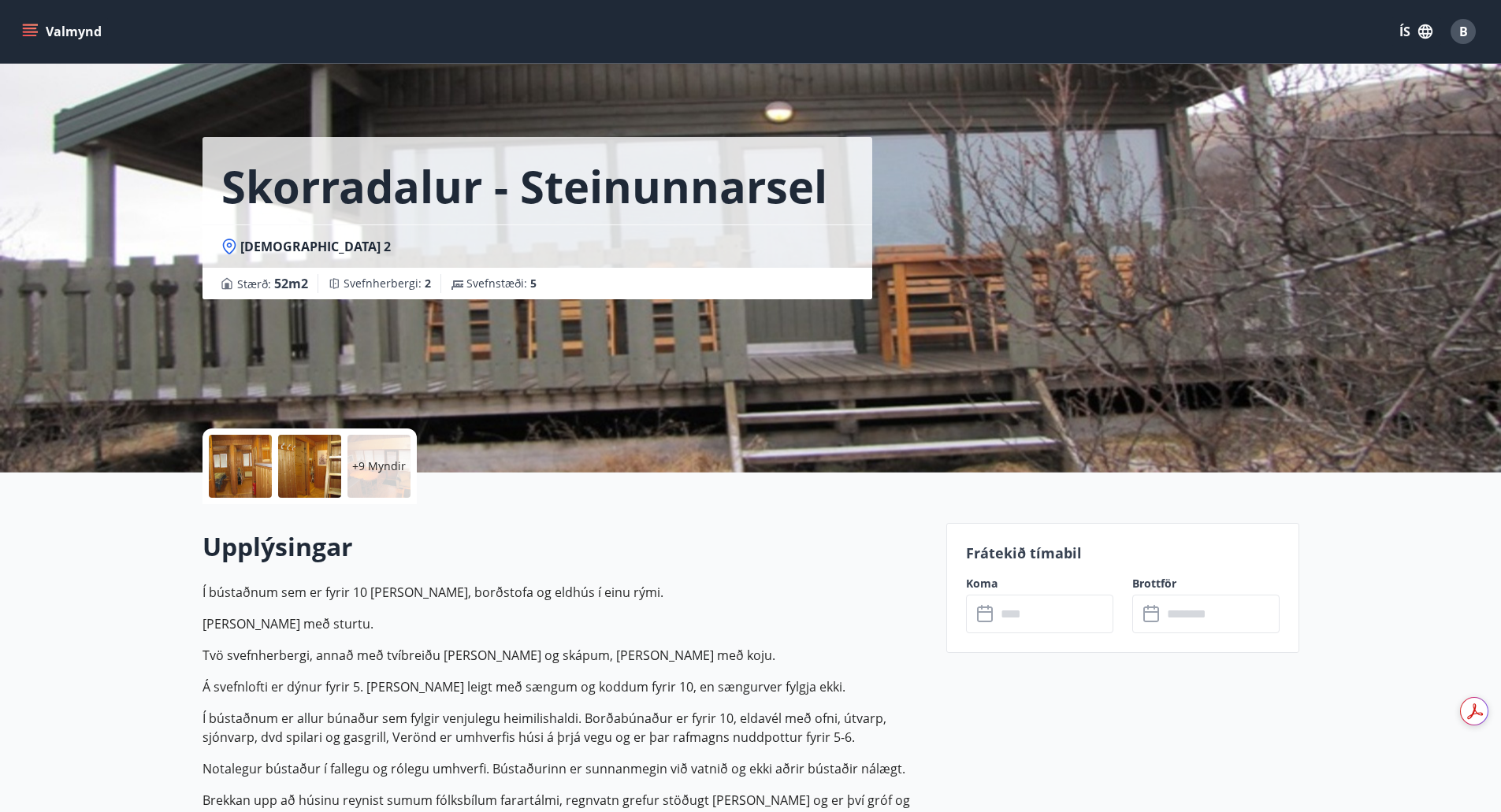
click at [220, 469] on div at bounding box center [240, 466] width 63 height 63
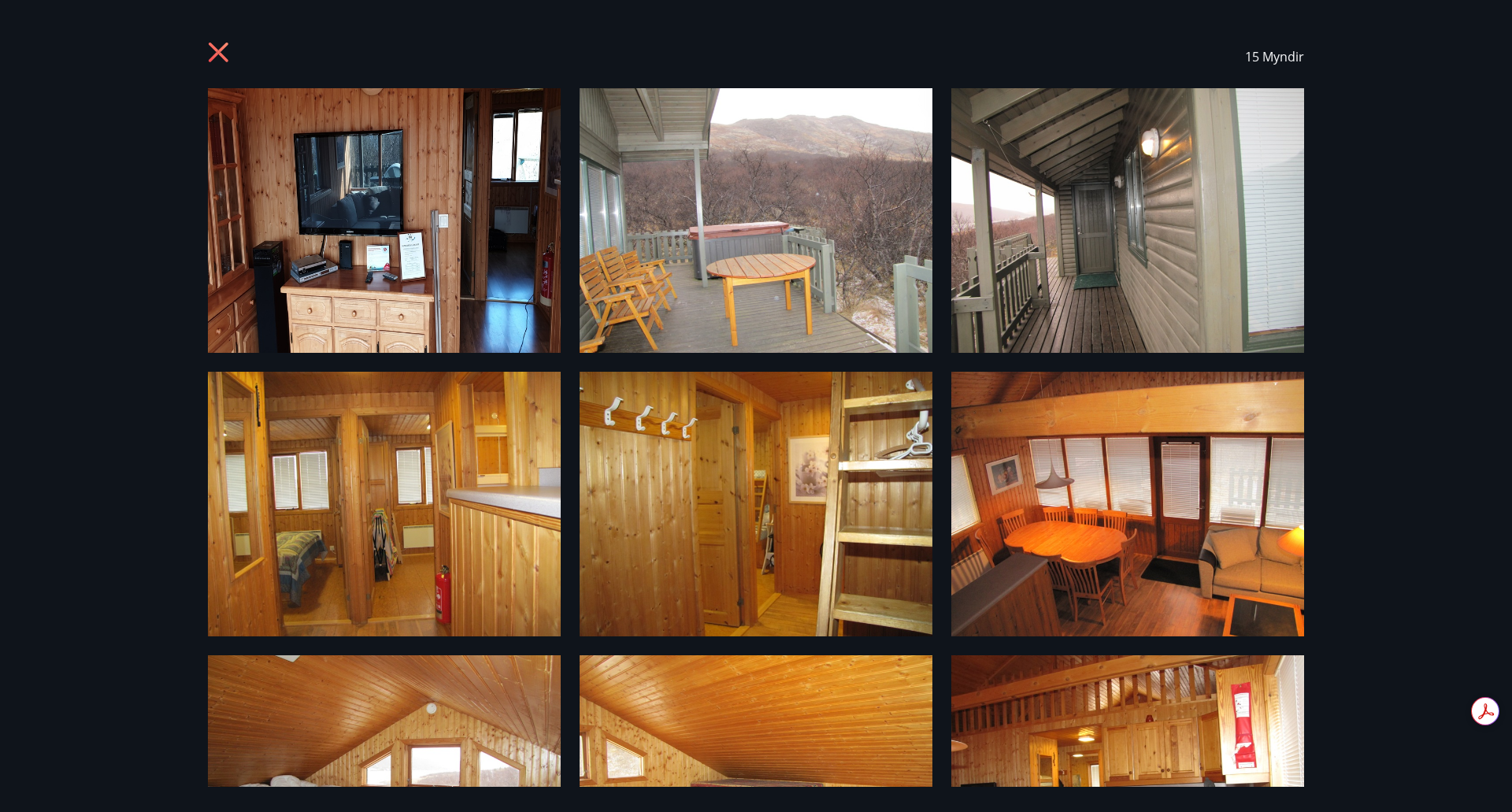
click at [223, 45] on icon at bounding box center [221, 55] width 26 height 26
